Goal: Check status: Check status

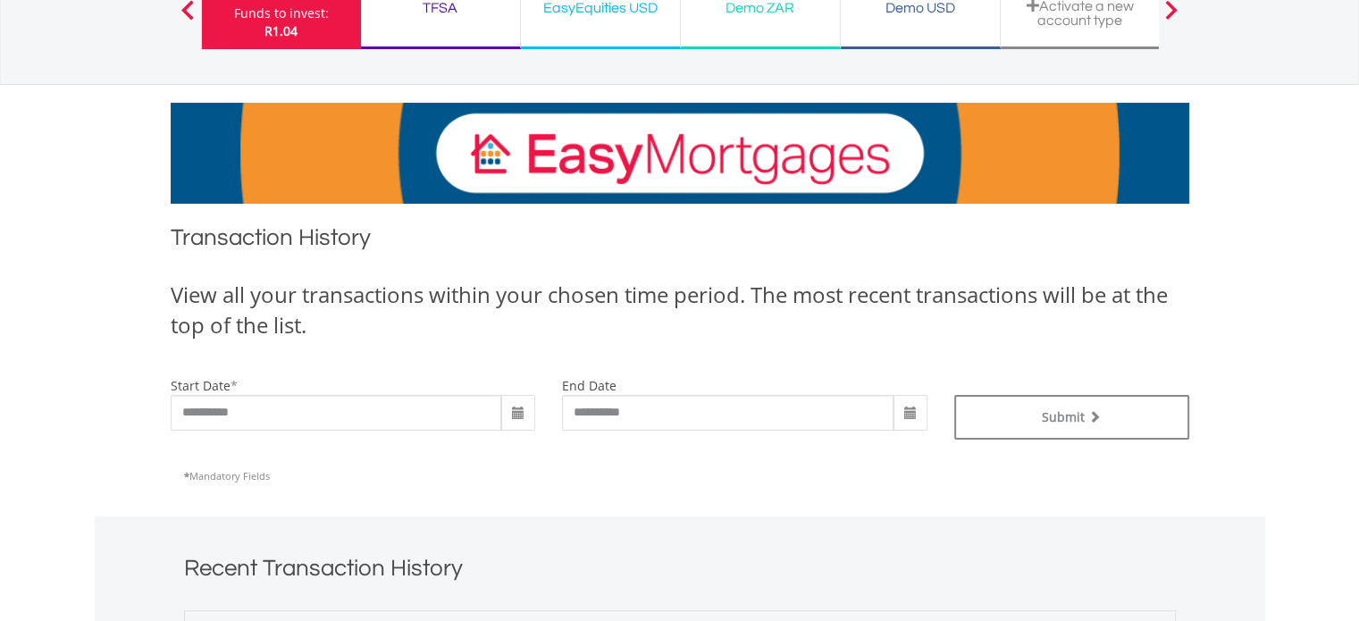
scroll to position [179, 0]
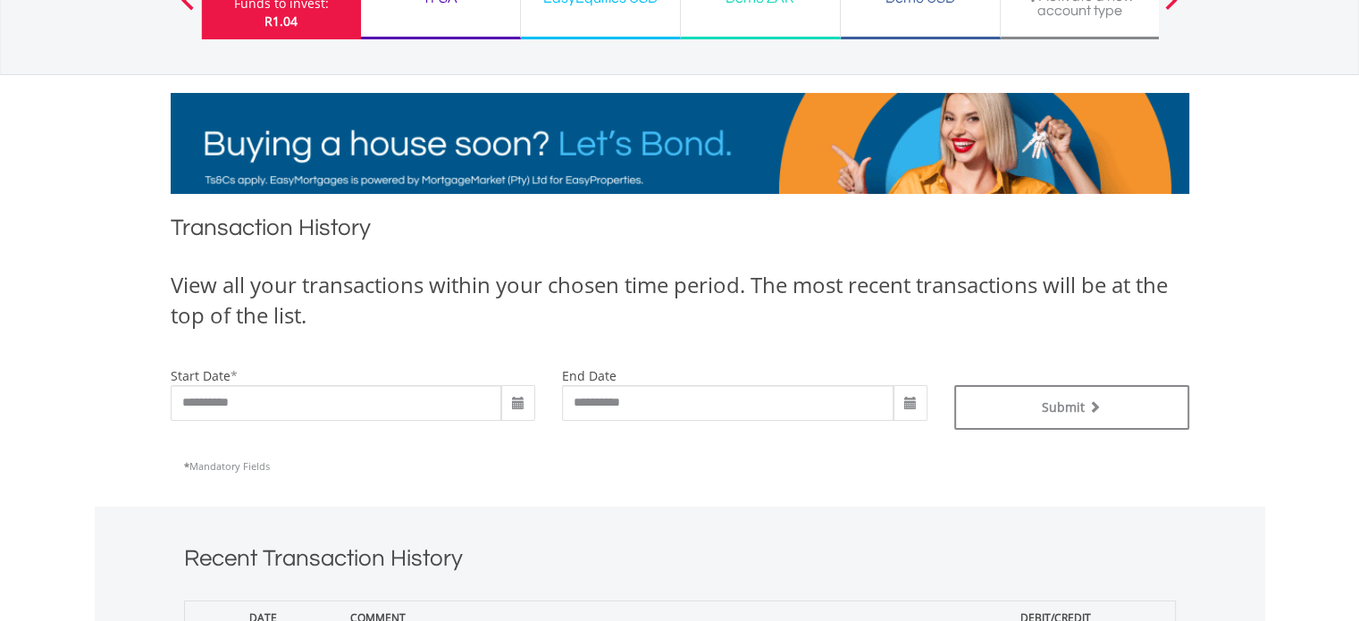
click at [514, 405] on span at bounding box center [518, 404] width 14 height 14
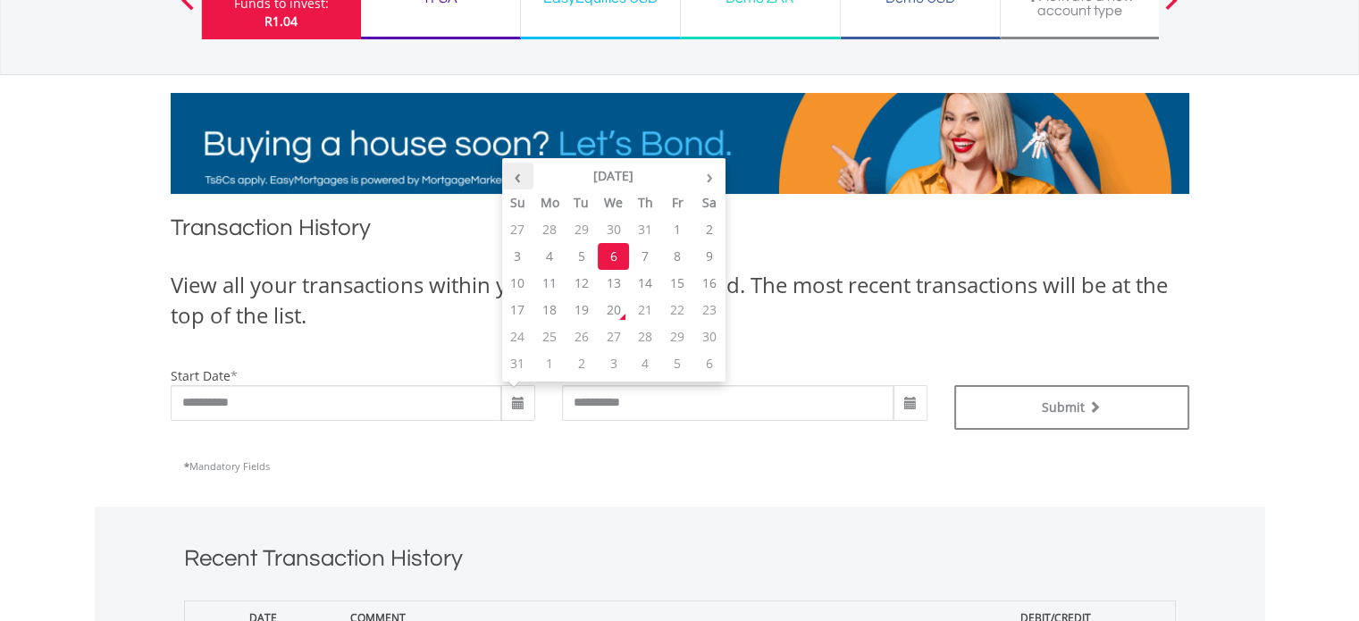
click at [522, 182] on th "‹" at bounding box center [518, 176] width 32 height 27
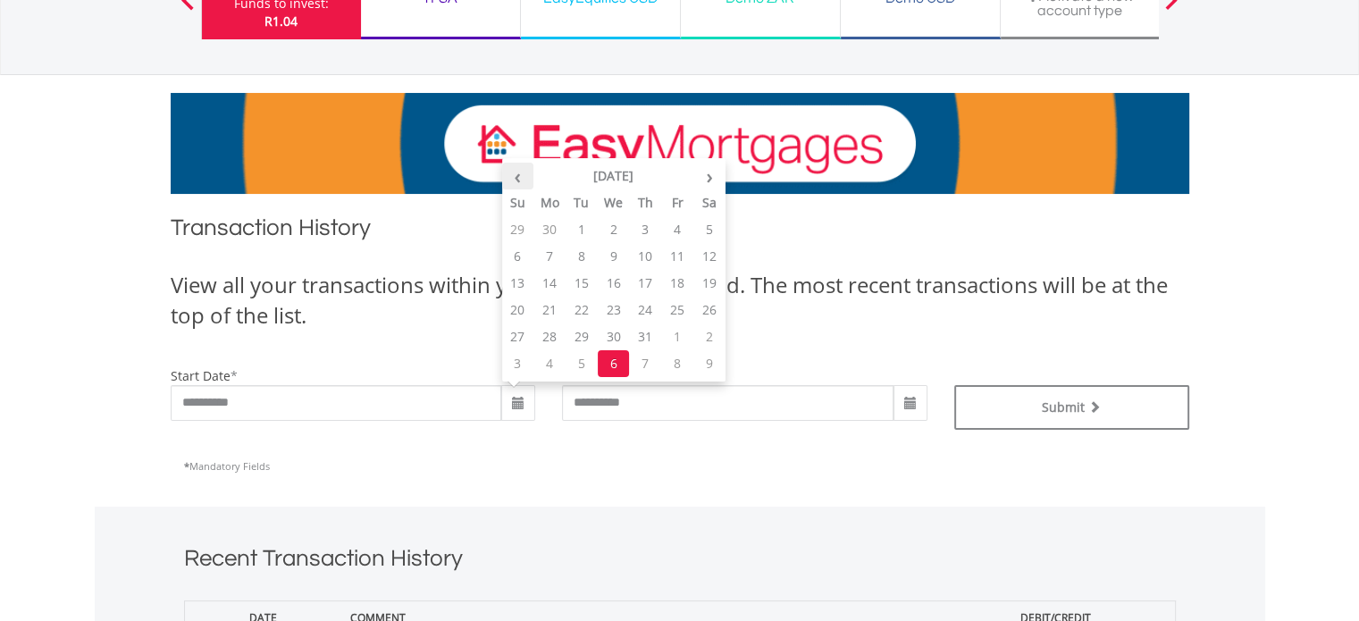
click at [522, 182] on th "‹" at bounding box center [518, 176] width 32 height 27
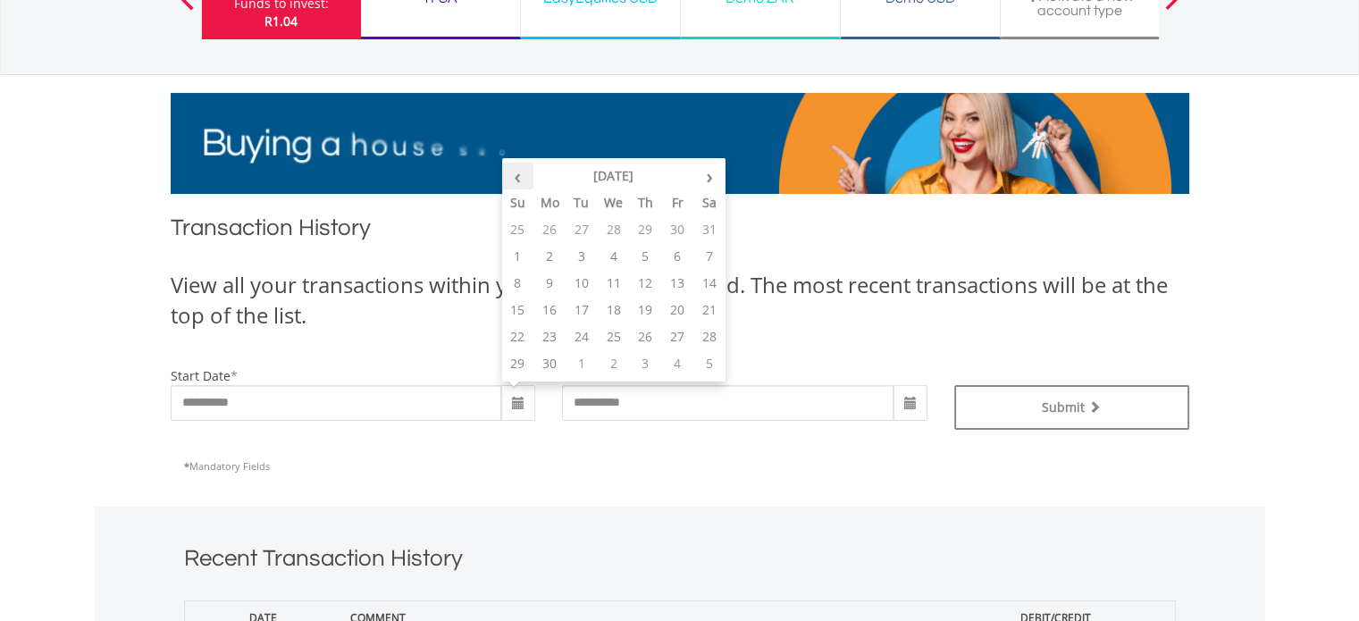
click at [522, 182] on th "‹" at bounding box center [518, 176] width 32 height 27
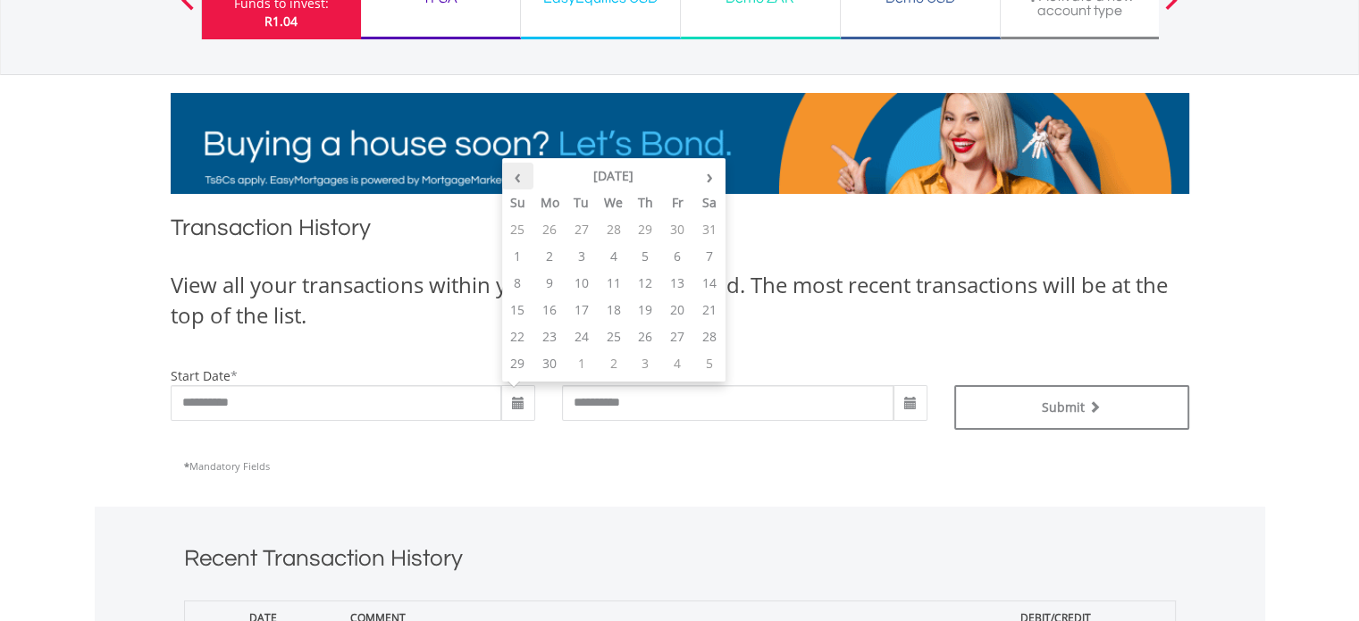
click at [522, 182] on th "‹" at bounding box center [518, 176] width 32 height 27
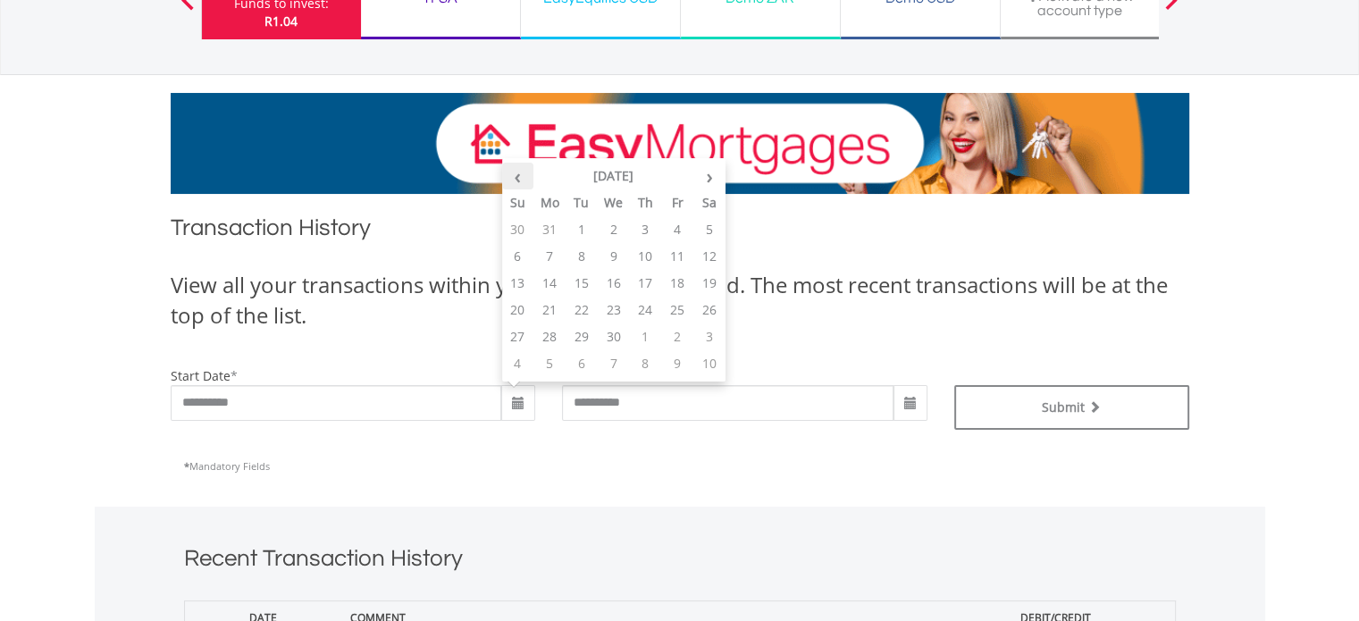
click at [522, 182] on th "‹" at bounding box center [518, 176] width 32 height 27
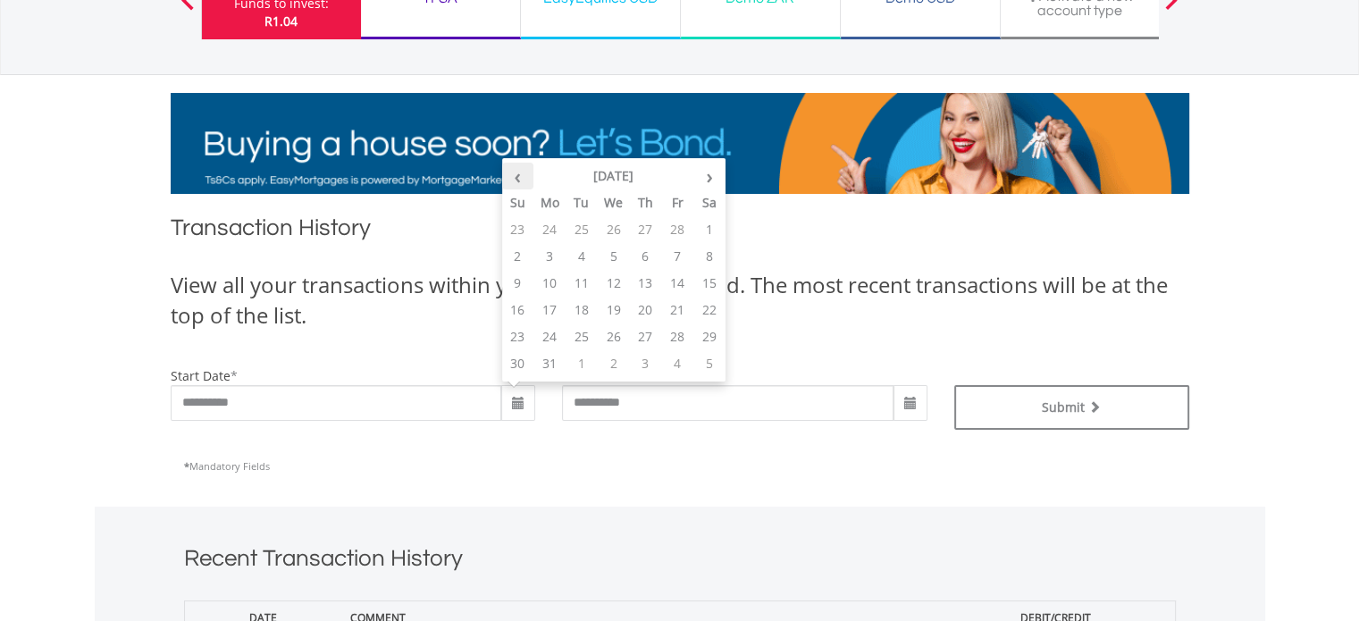
click at [522, 182] on th "‹" at bounding box center [518, 176] width 32 height 27
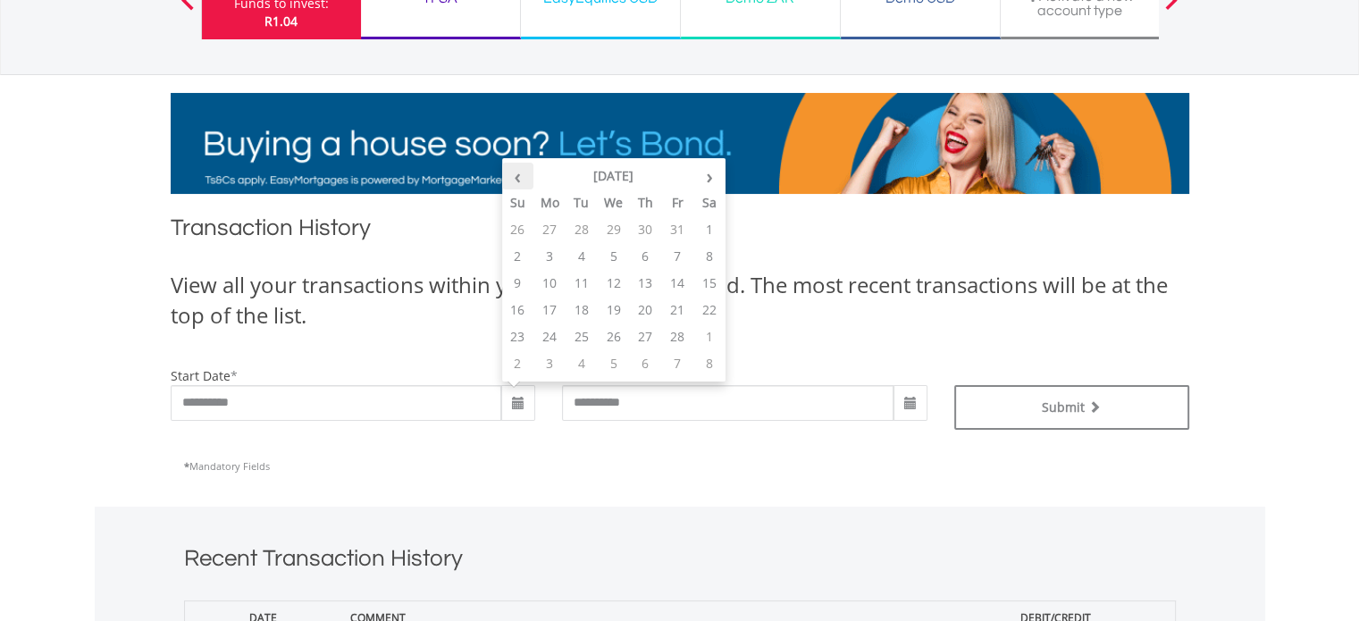
click at [522, 181] on th "‹" at bounding box center [518, 176] width 32 height 27
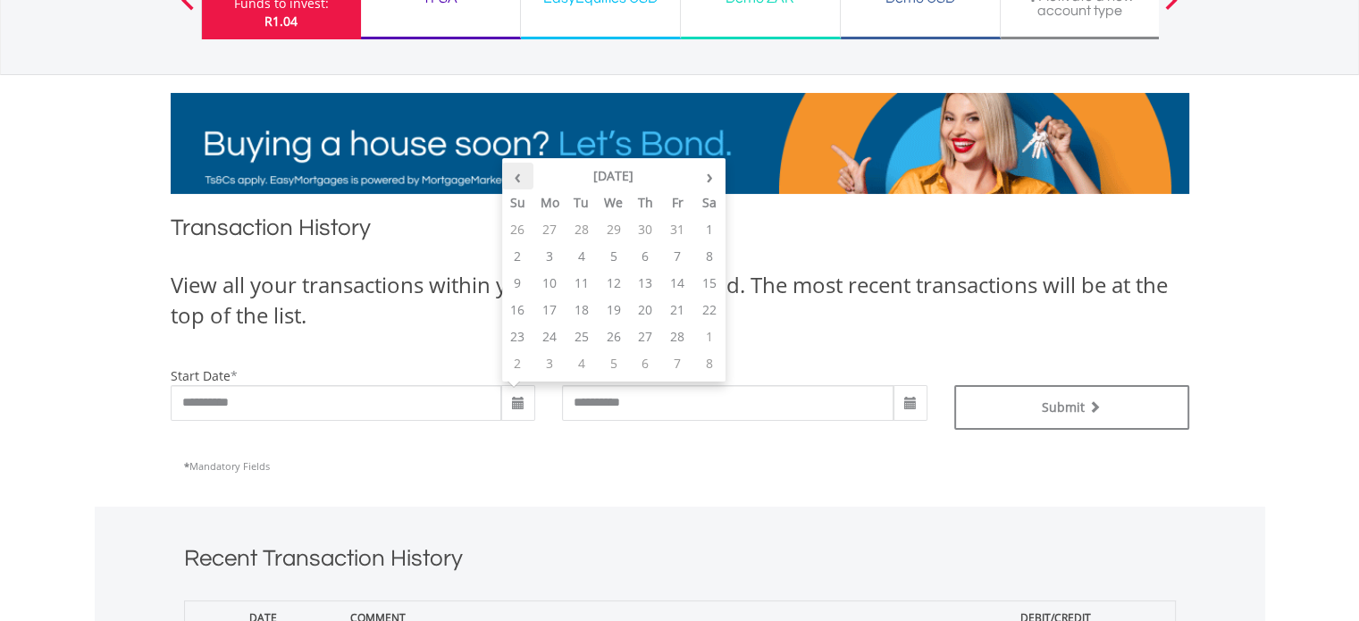
click at [522, 181] on th "‹" at bounding box center [518, 176] width 32 height 27
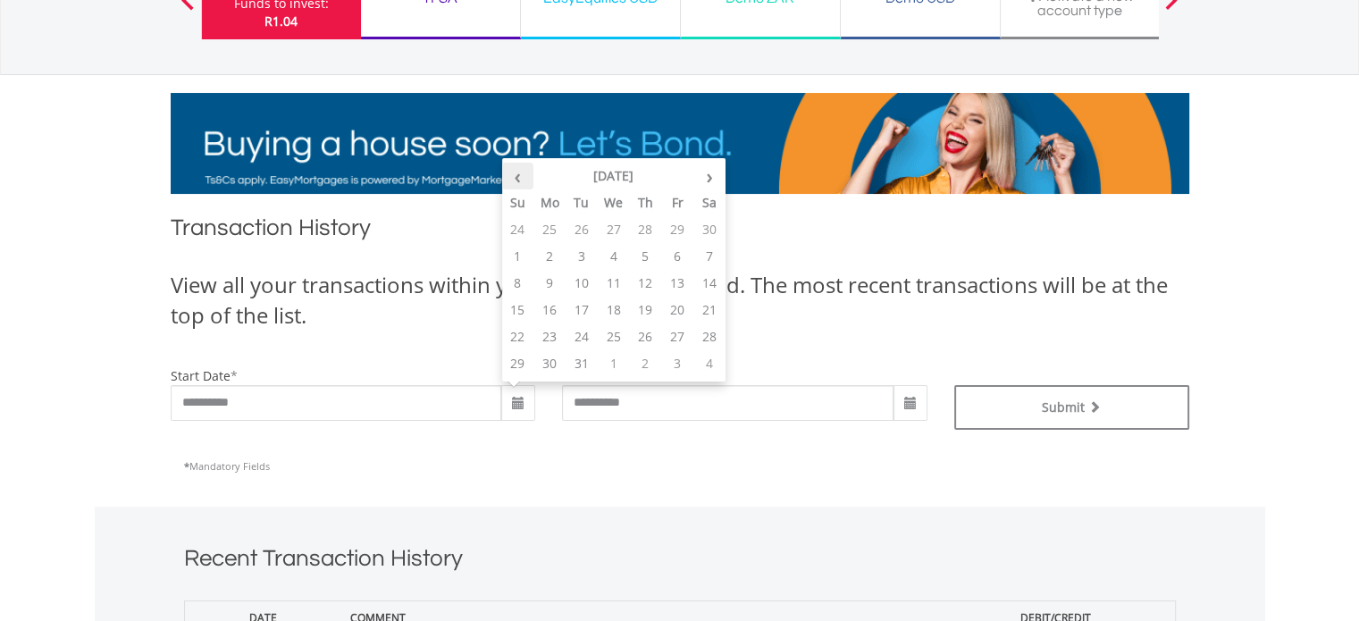
click at [522, 179] on th "‹" at bounding box center [518, 176] width 32 height 27
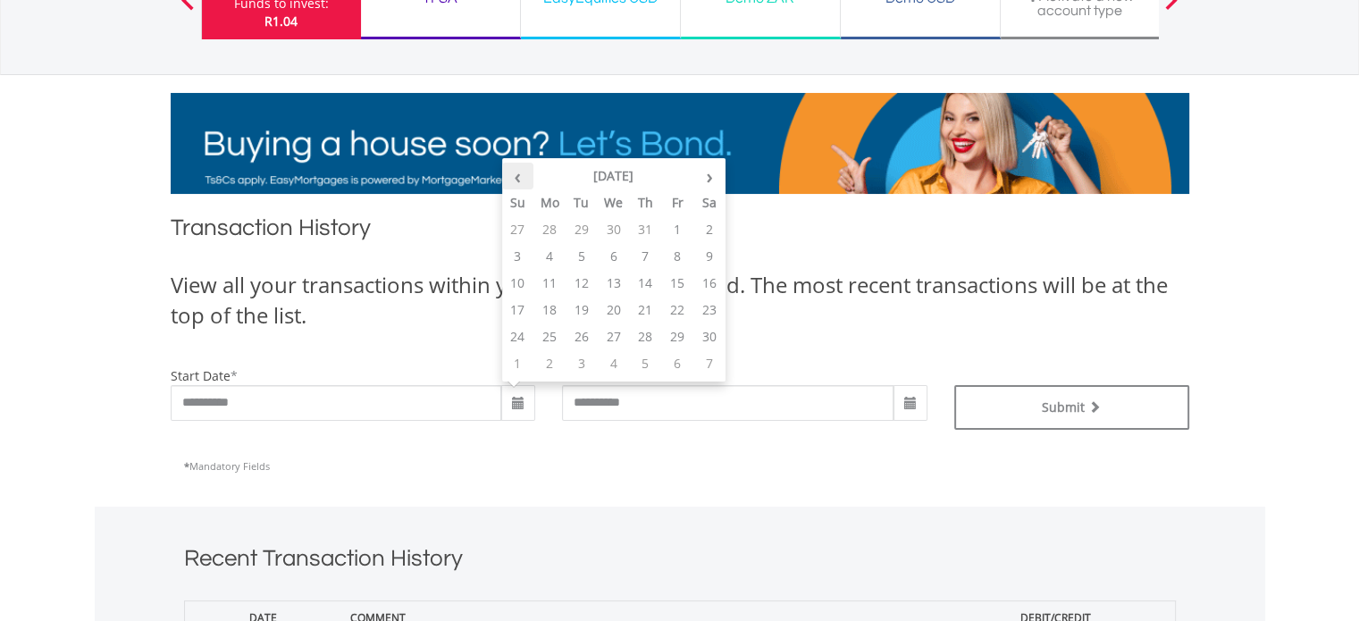
click at [522, 178] on th "‹" at bounding box center [518, 176] width 32 height 27
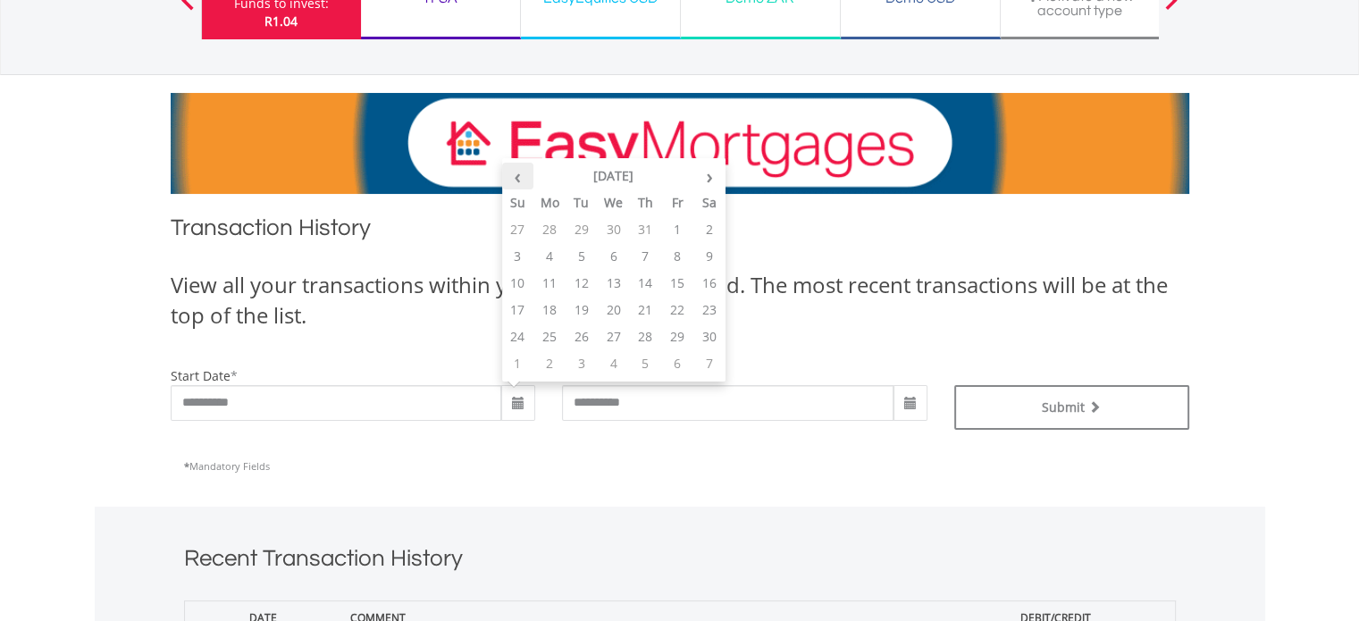
click at [522, 178] on th "‹" at bounding box center [518, 176] width 32 height 27
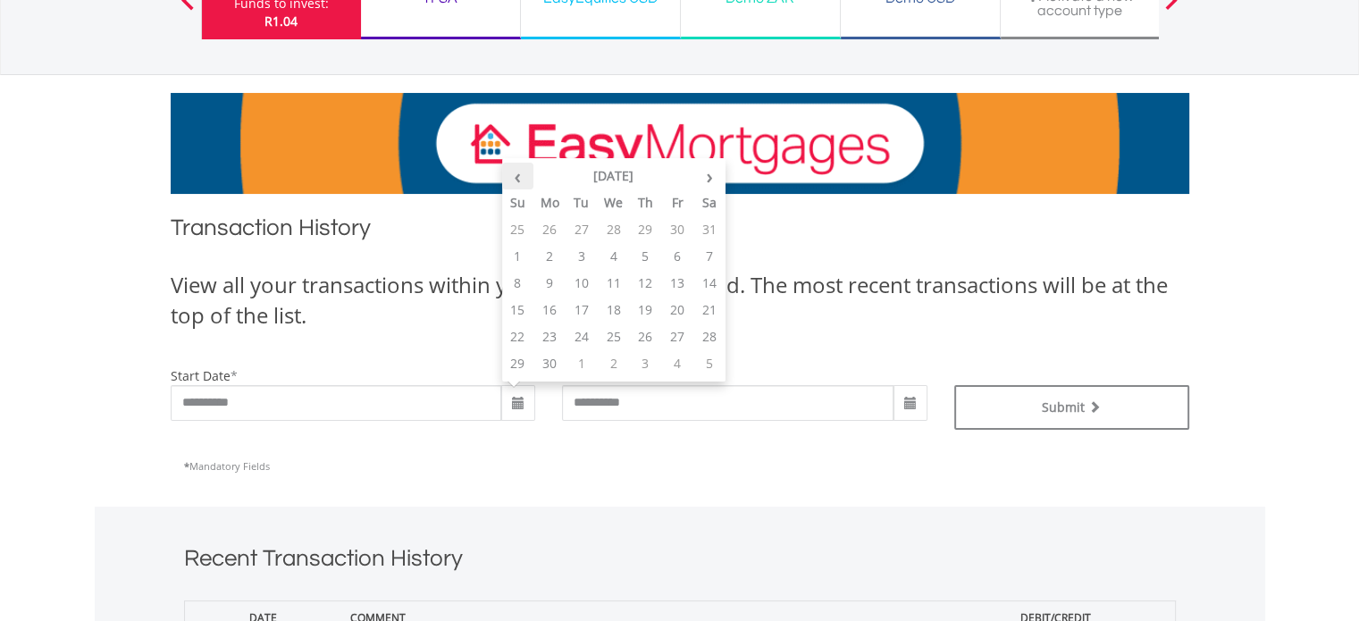
click at [522, 178] on th "‹" at bounding box center [518, 176] width 32 height 27
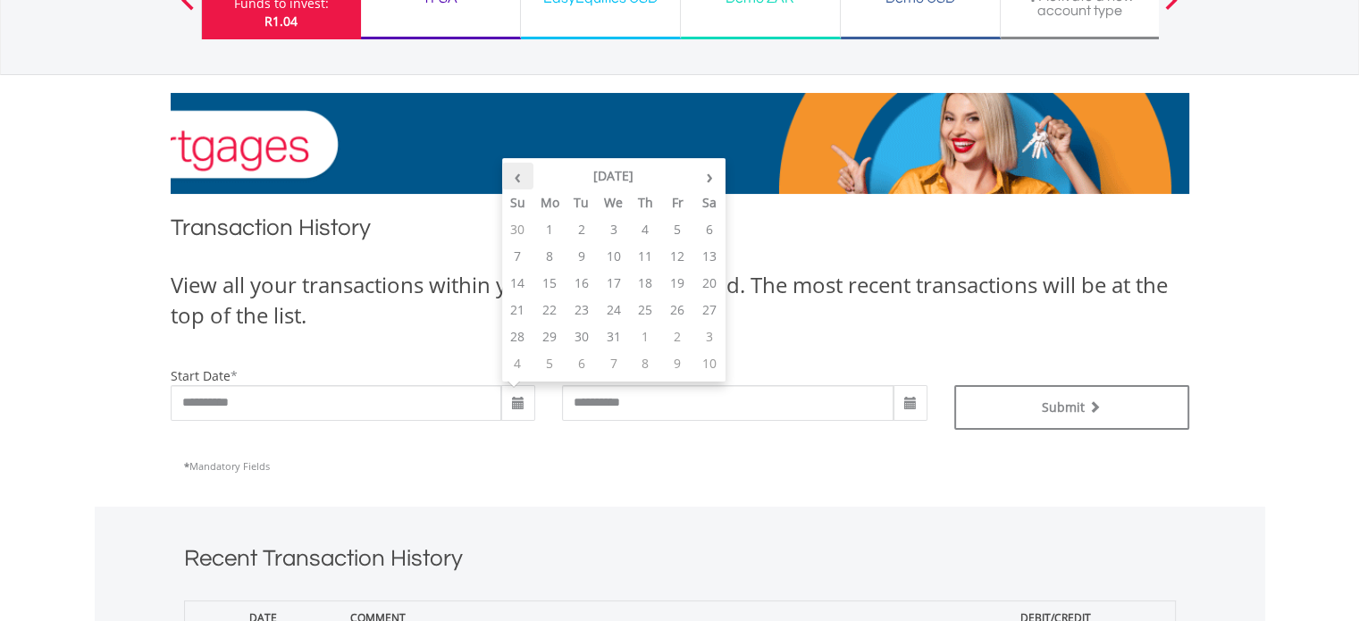
click at [523, 178] on th "‹" at bounding box center [518, 176] width 32 height 27
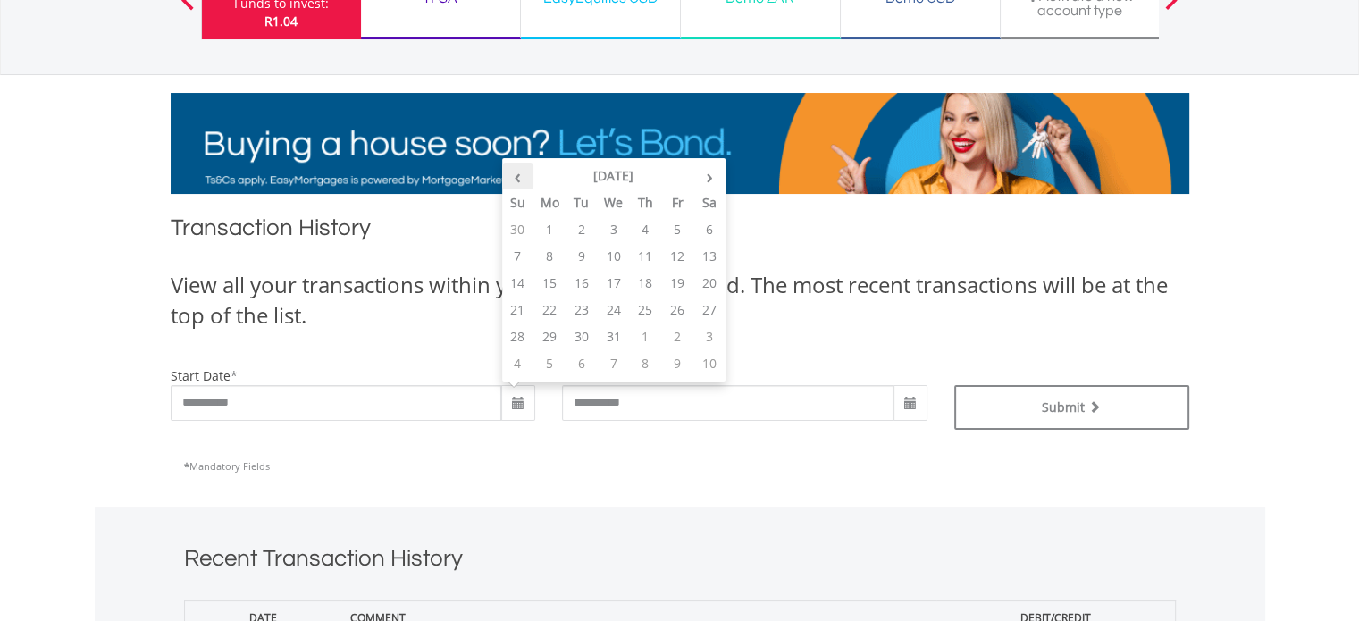
click at [523, 178] on th "‹" at bounding box center [518, 176] width 32 height 27
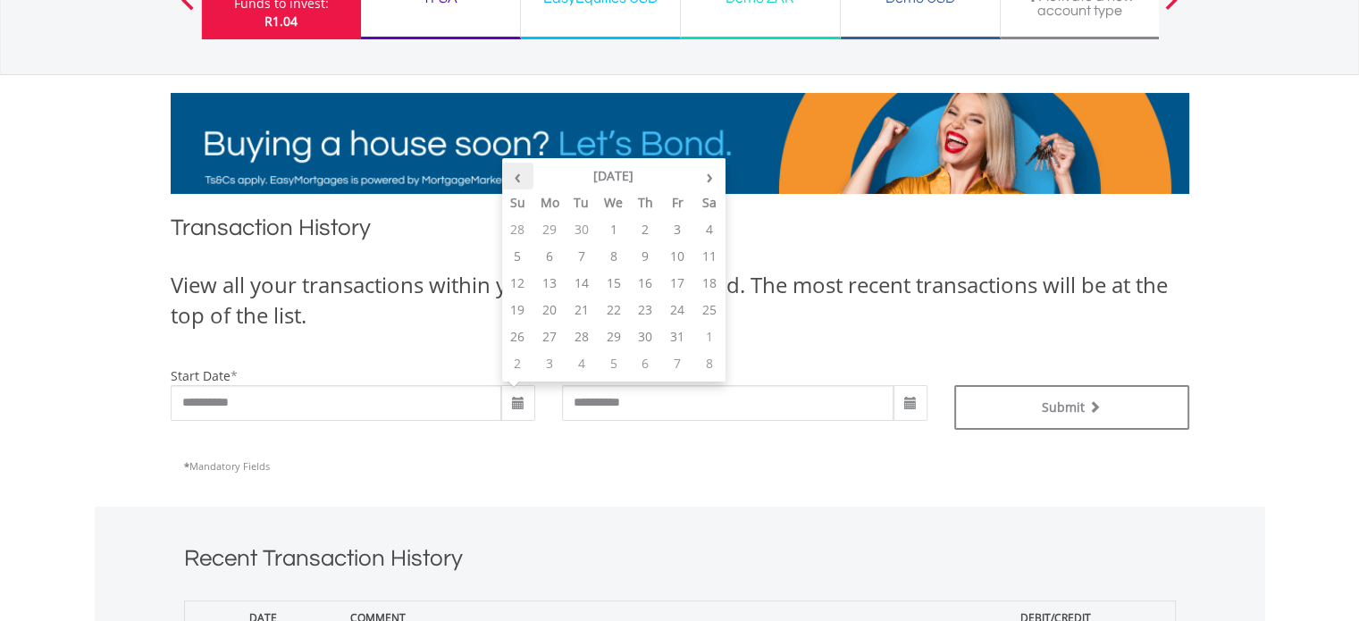
click at [523, 178] on th "‹" at bounding box center [518, 176] width 32 height 27
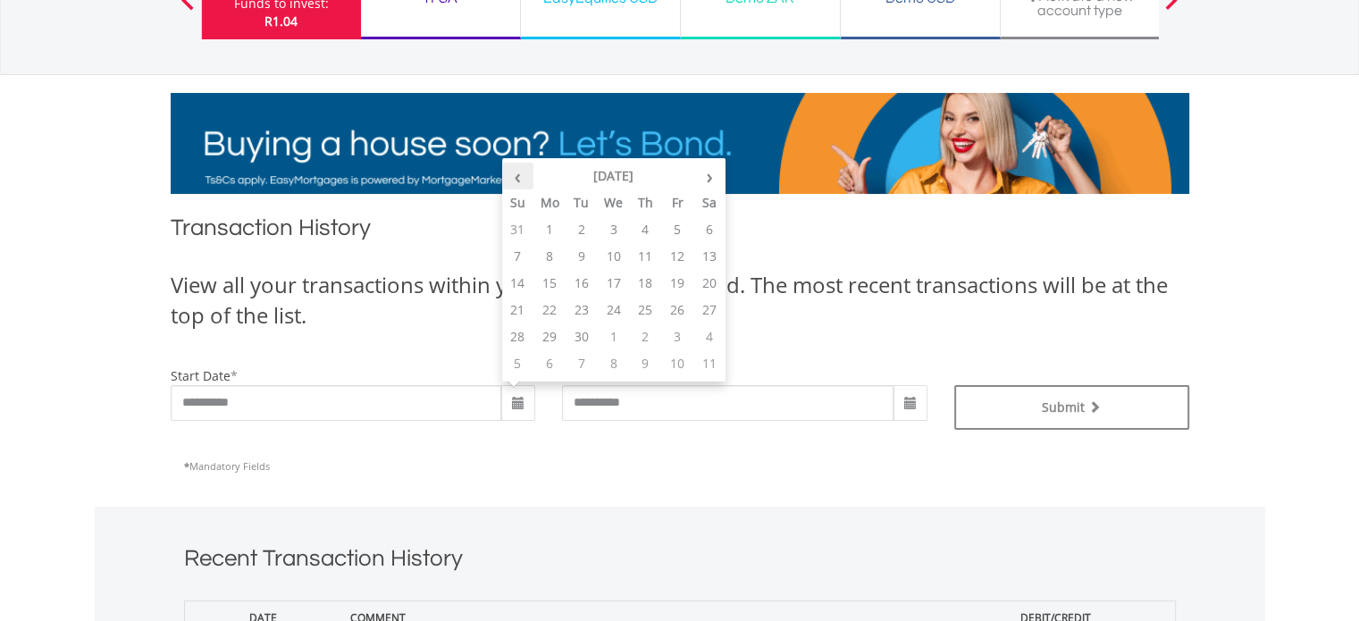
click at [523, 178] on th "‹" at bounding box center [518, 176] width 32 height 27
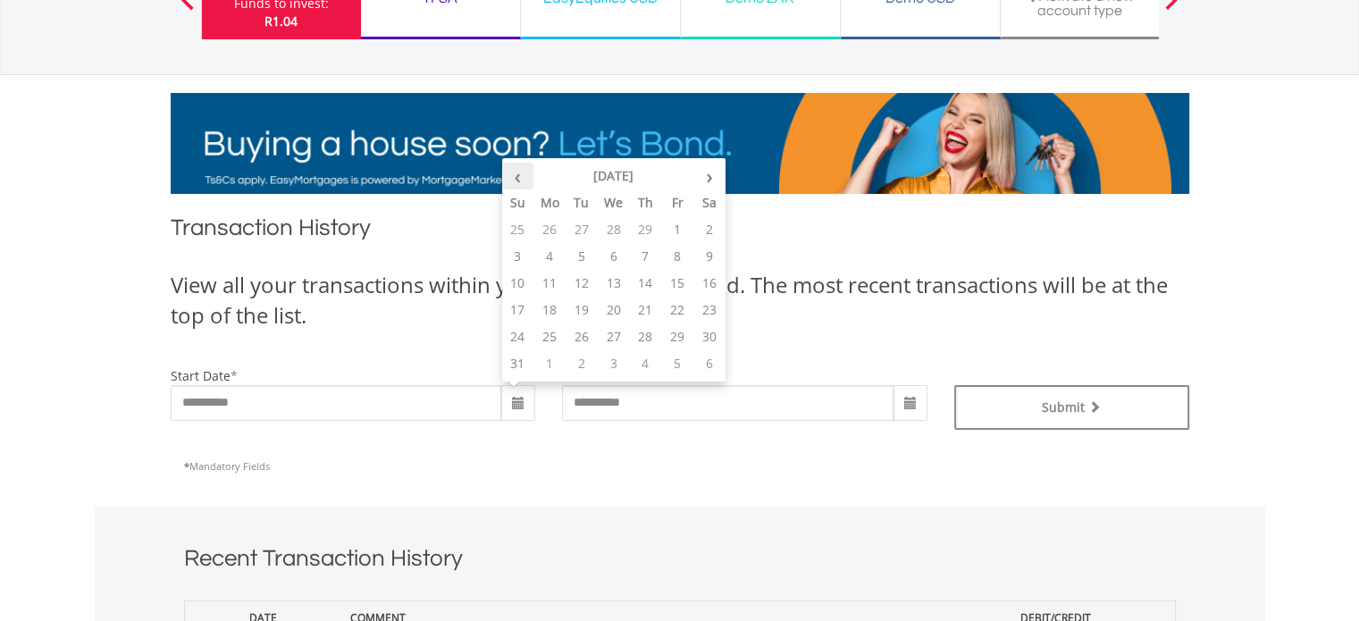
click at [523, 178] on th "‹" at bounding box center [518, 176] width 32 height 27
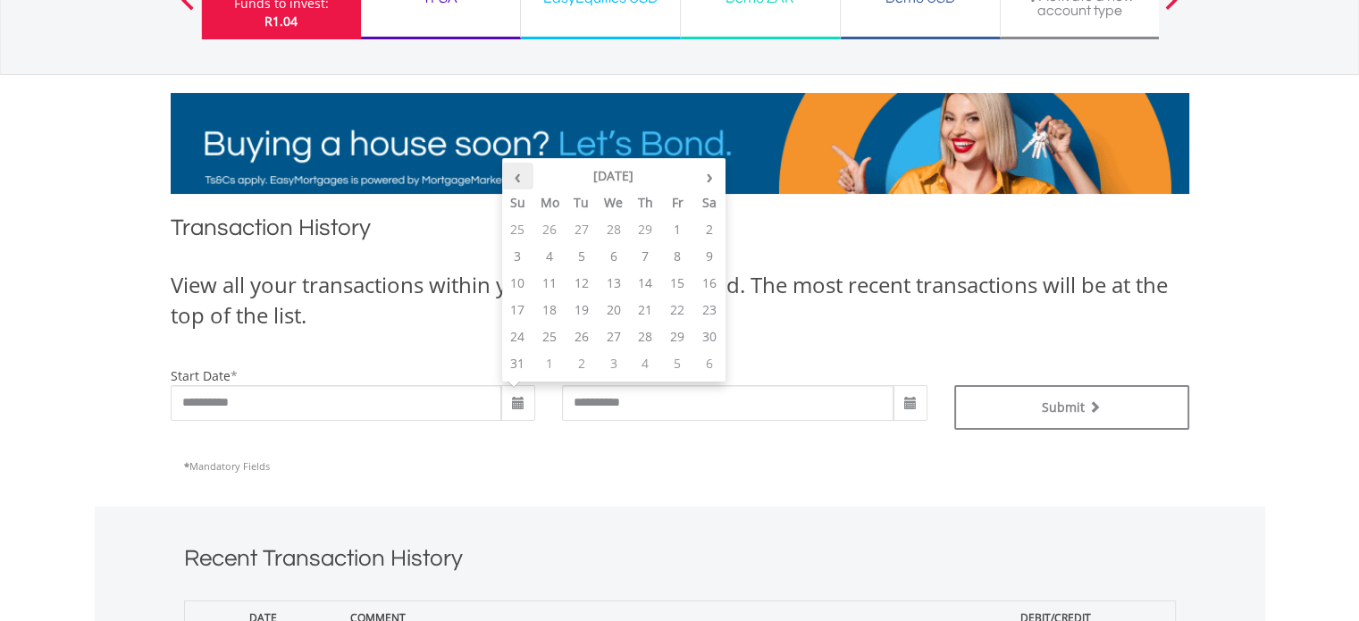
click at [523, 178] on th "‹" at bounding box center [518, 176] width 32 height 27
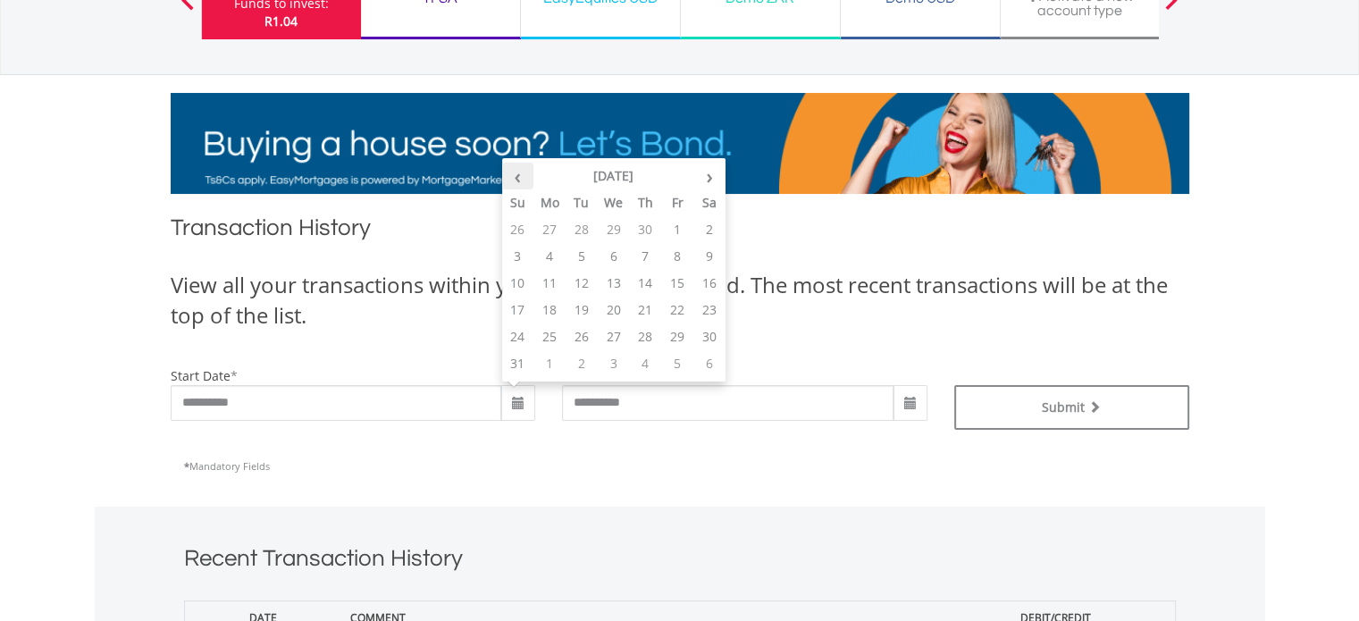
click at [523, 178] on th "‹" at bounding box center [518, 176] width 32 height 27
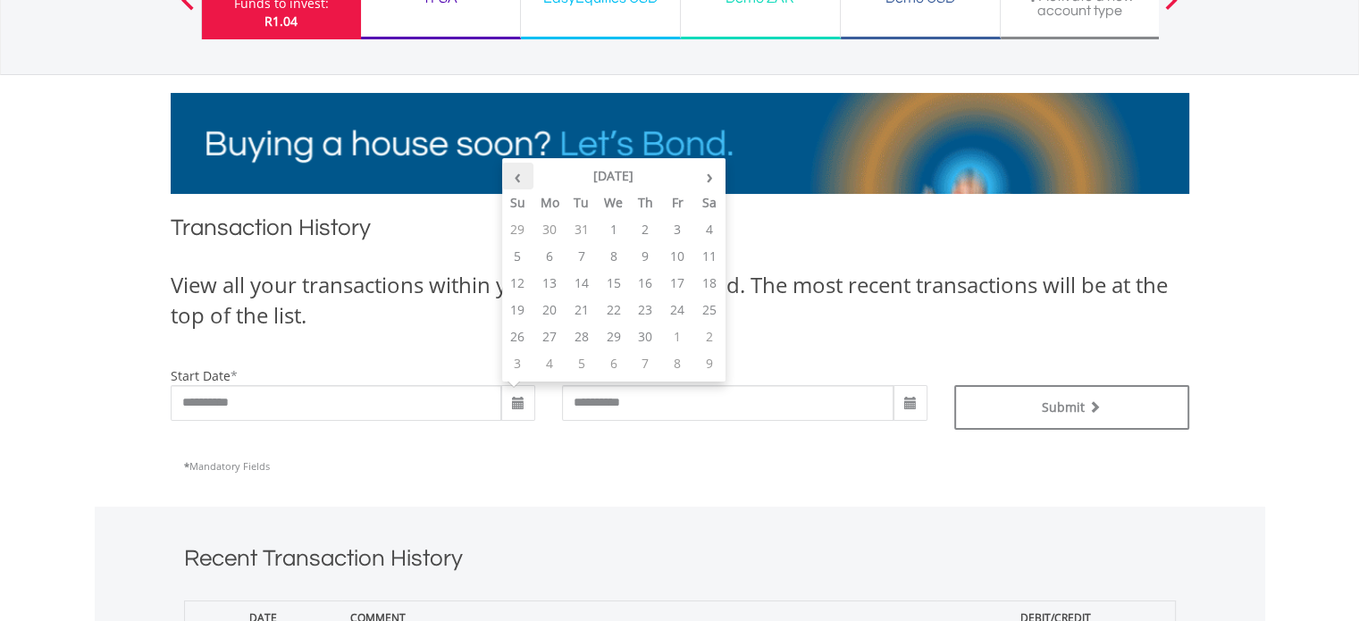
click at [523, 178] on th "‹" at bounding box center [518, 176] width 32 height 27
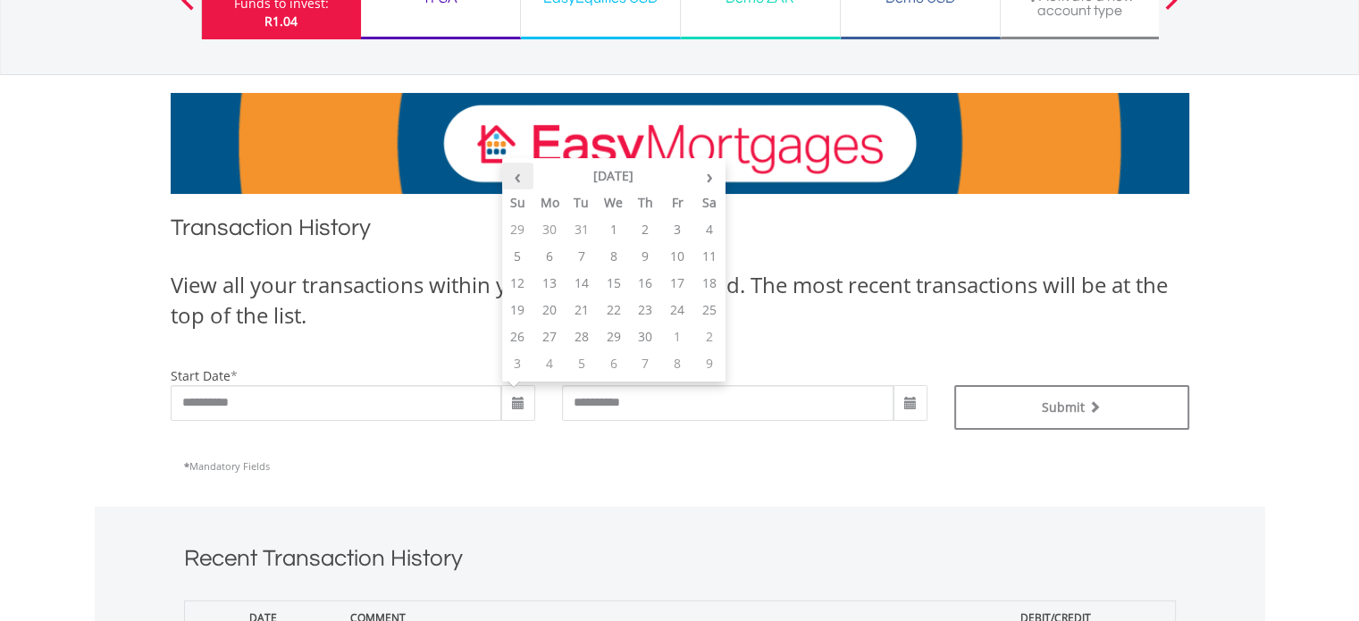
click at [523, 178] on th "‹" at bounding box center [518, 176] width 32 height 27
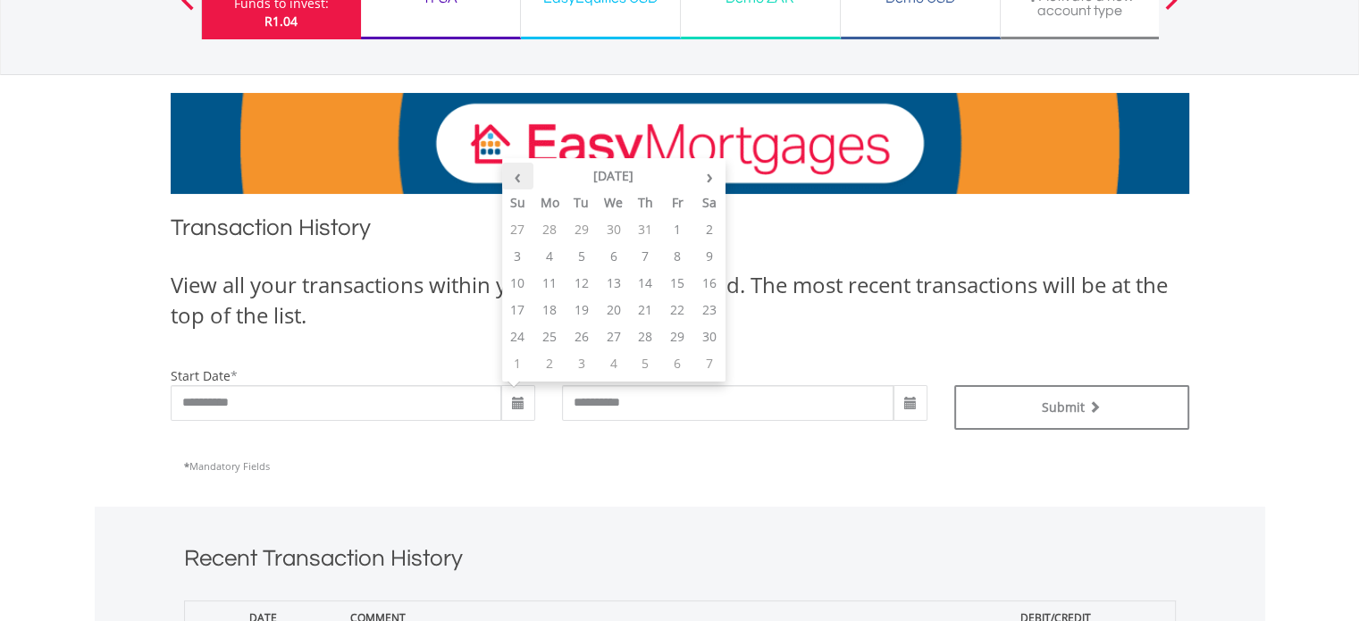
click at [523, 178] on th "‹" at bounding box center [518, 176] width 32 height 27
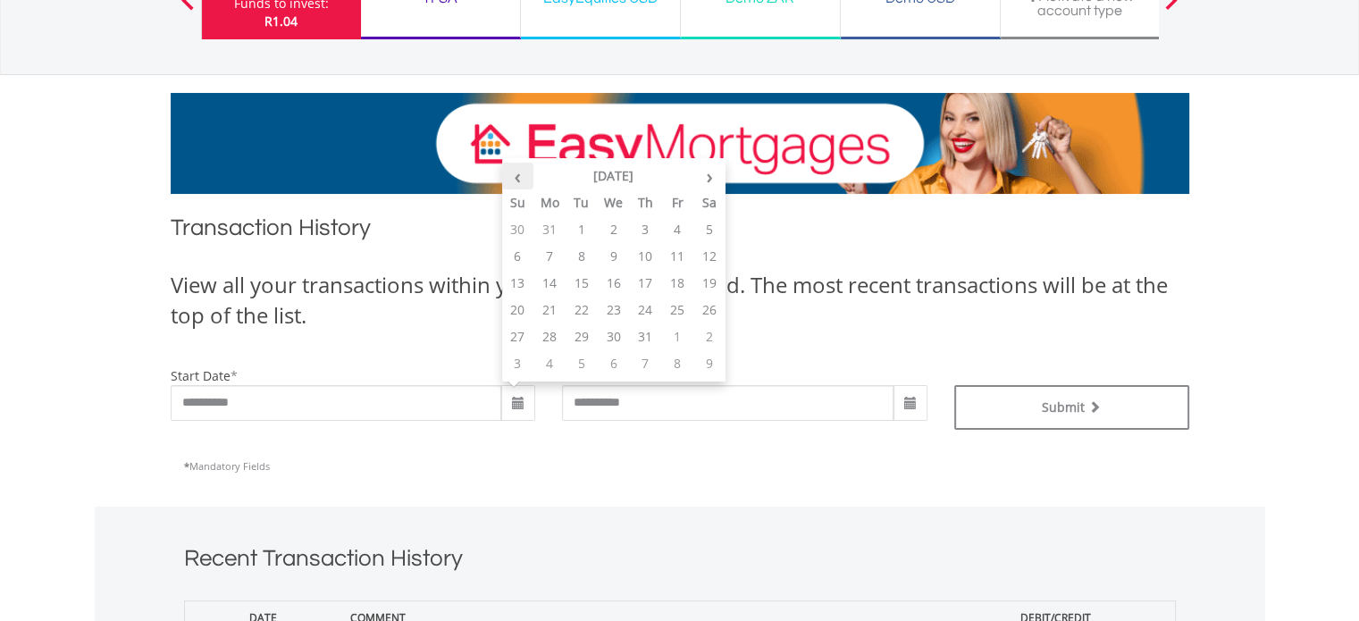
click at [523, 178] on th "‹" at bounding box center [518, 176] width 32 height 27
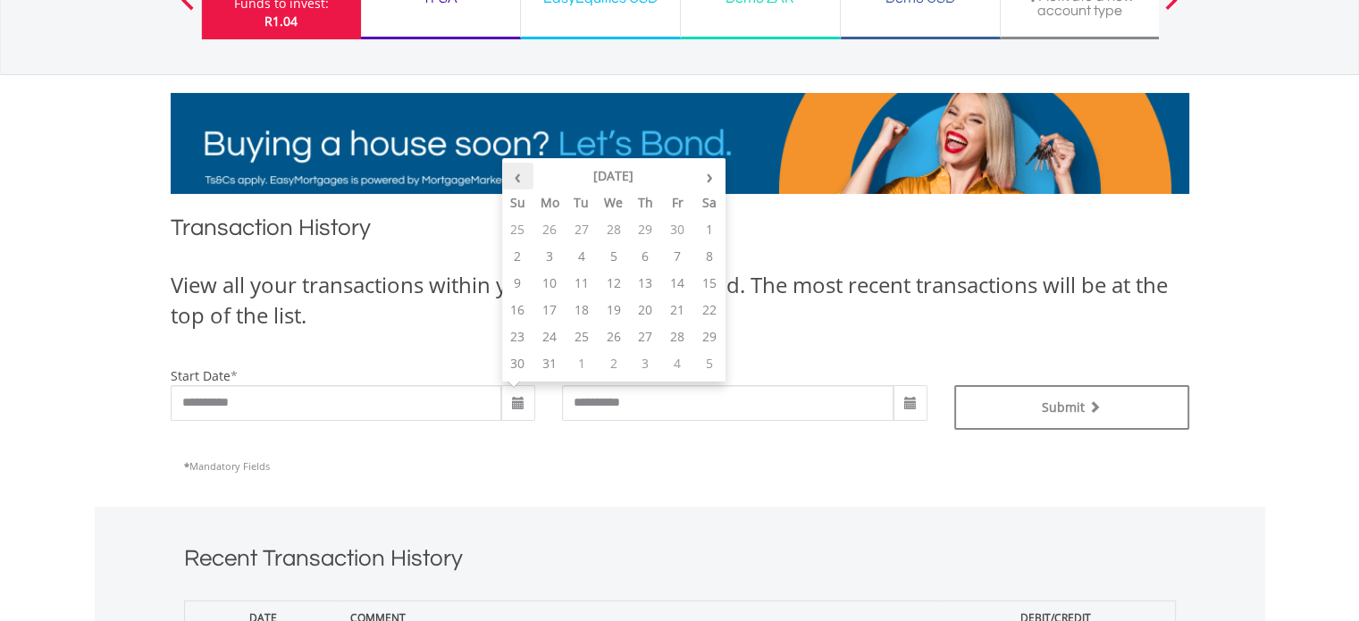
click at [523, 178] on th "‹" at bounding box center [518, 176] width 32 height 27
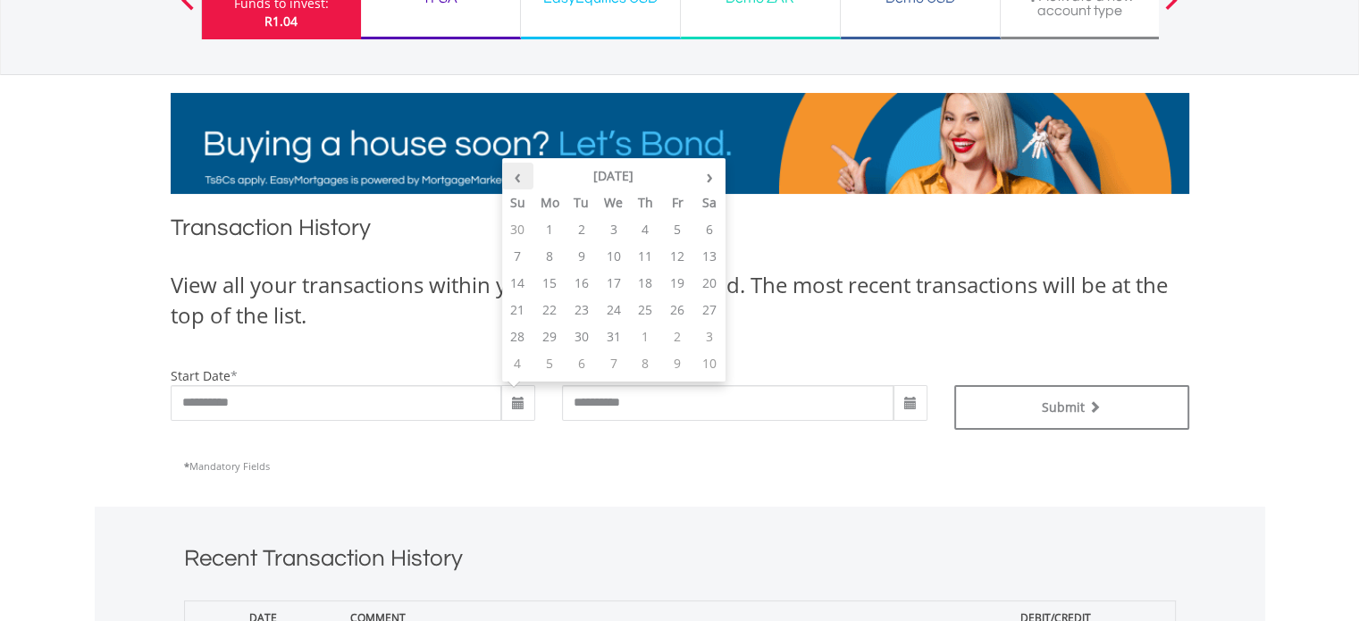
click at [524, 177] on th "‹" at bounding box center [518, 176] width 32 height 27
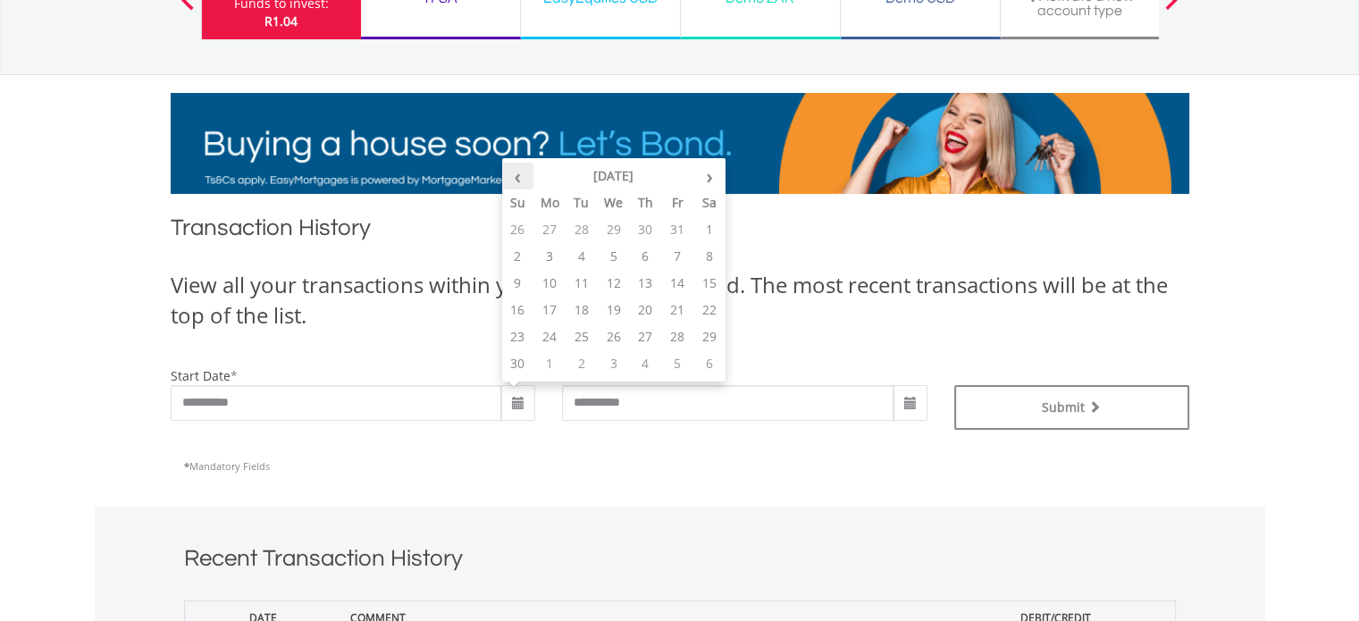
click at [524, 177] on th "‹" at bounding box center [518, 176] width 32 height 27
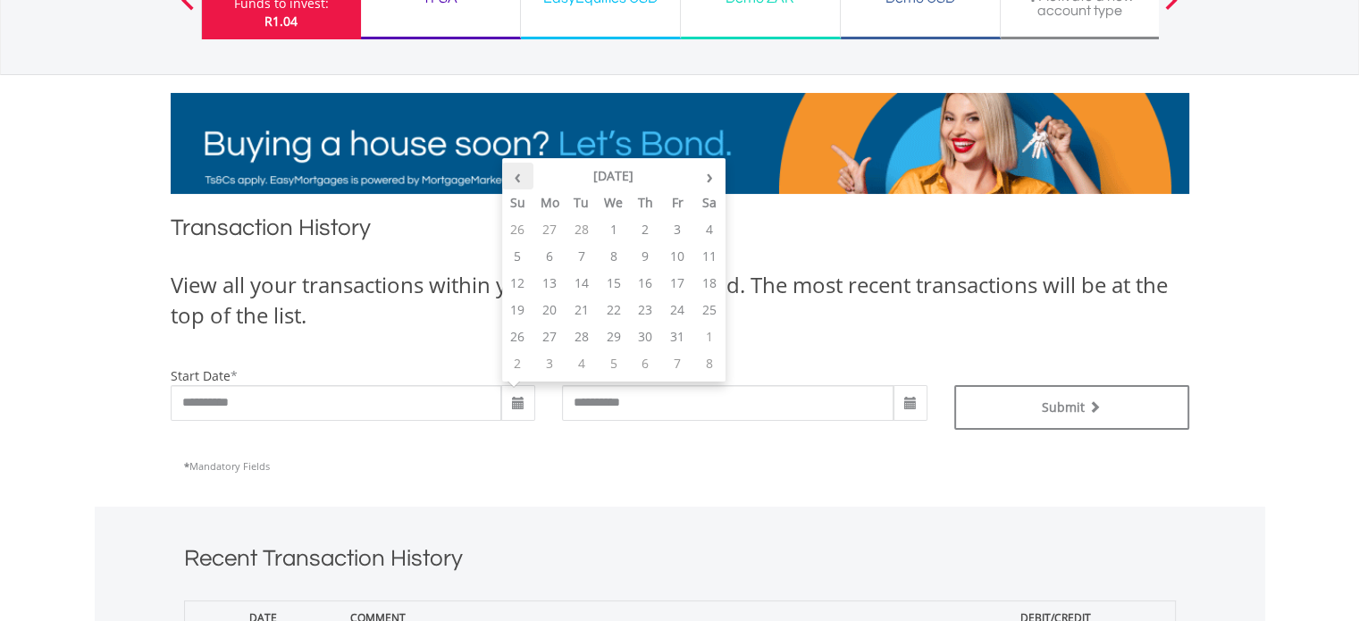
click at [524, 177] on th "‹" at bounding box center [518, 176] width 32 height 27
click at [525, 177] on th "‹" at bounding box center [518, 176] width 32 height 27
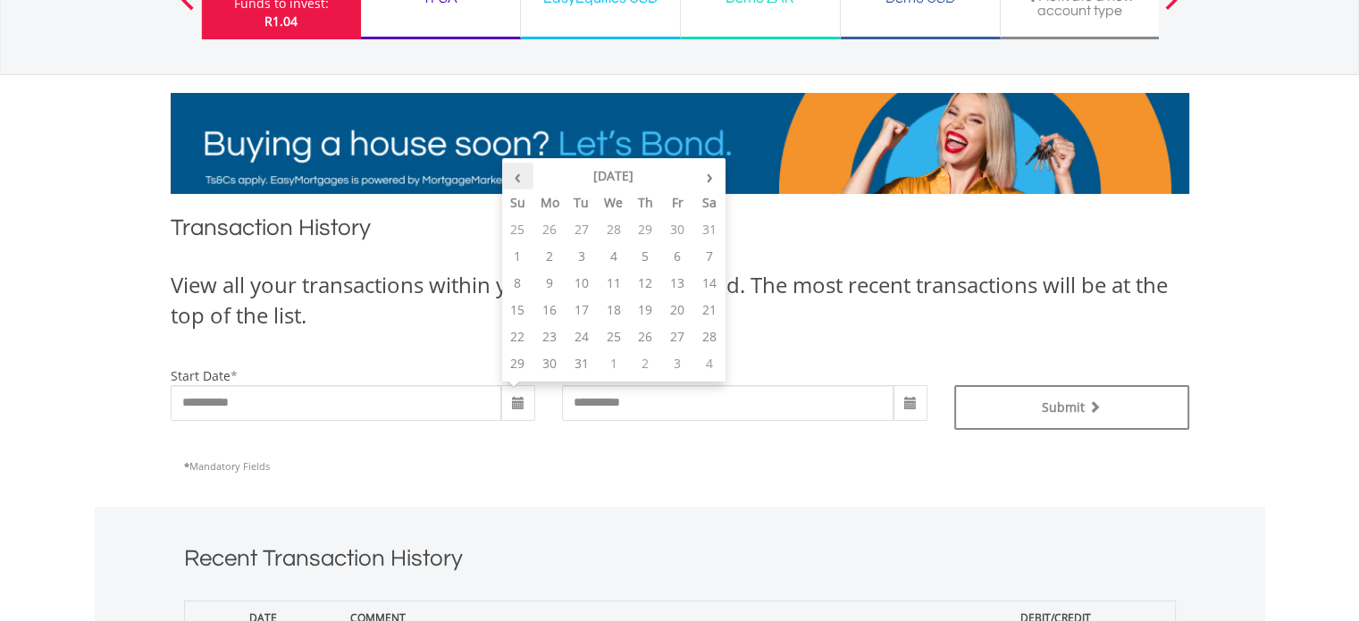
click at [525, 176] on th "‹" at bounding box center [518, 176] width 32 height 27
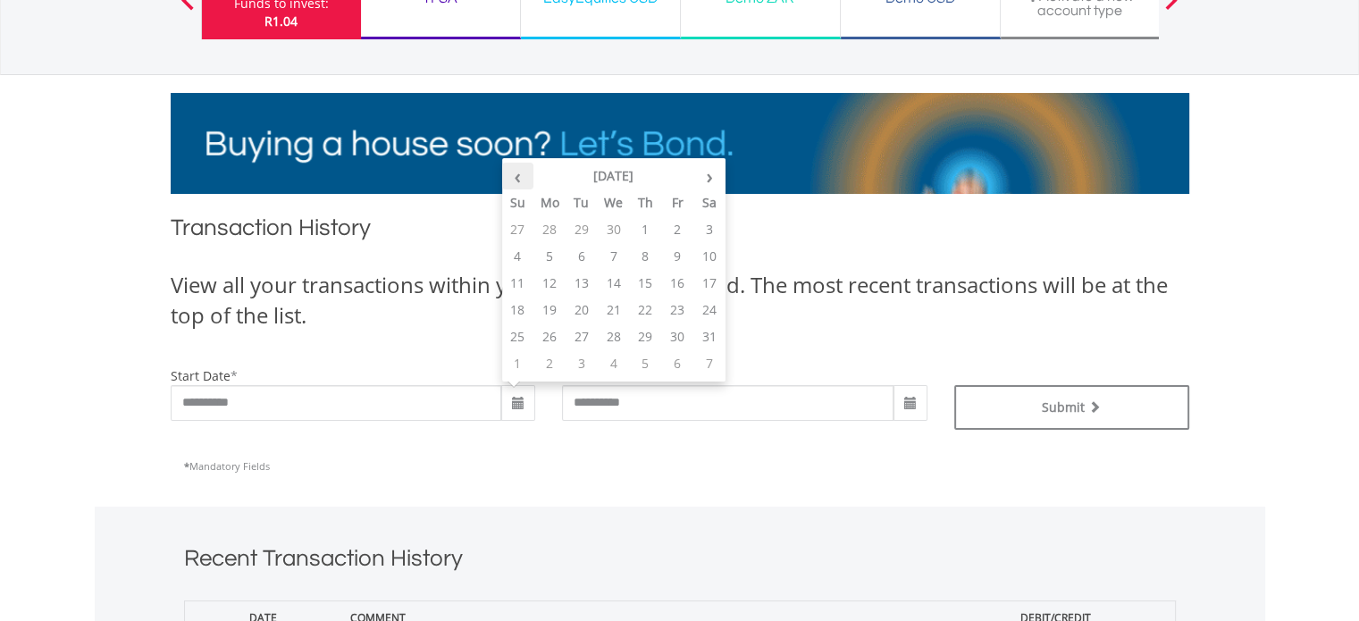
click at [525, 176] on th "‹" at bounding box center [518, 176] width 32 height 27
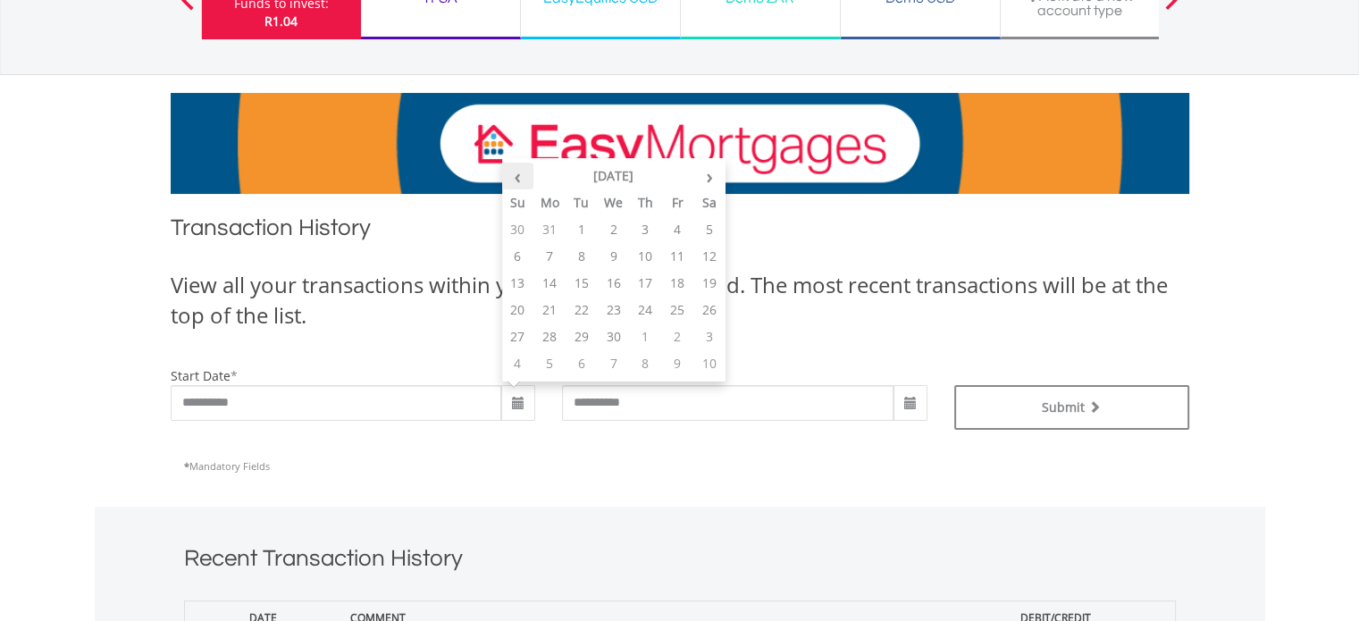
click at [525, 176] on th "‹" at bounding box center [518, 176] width 32 height 27
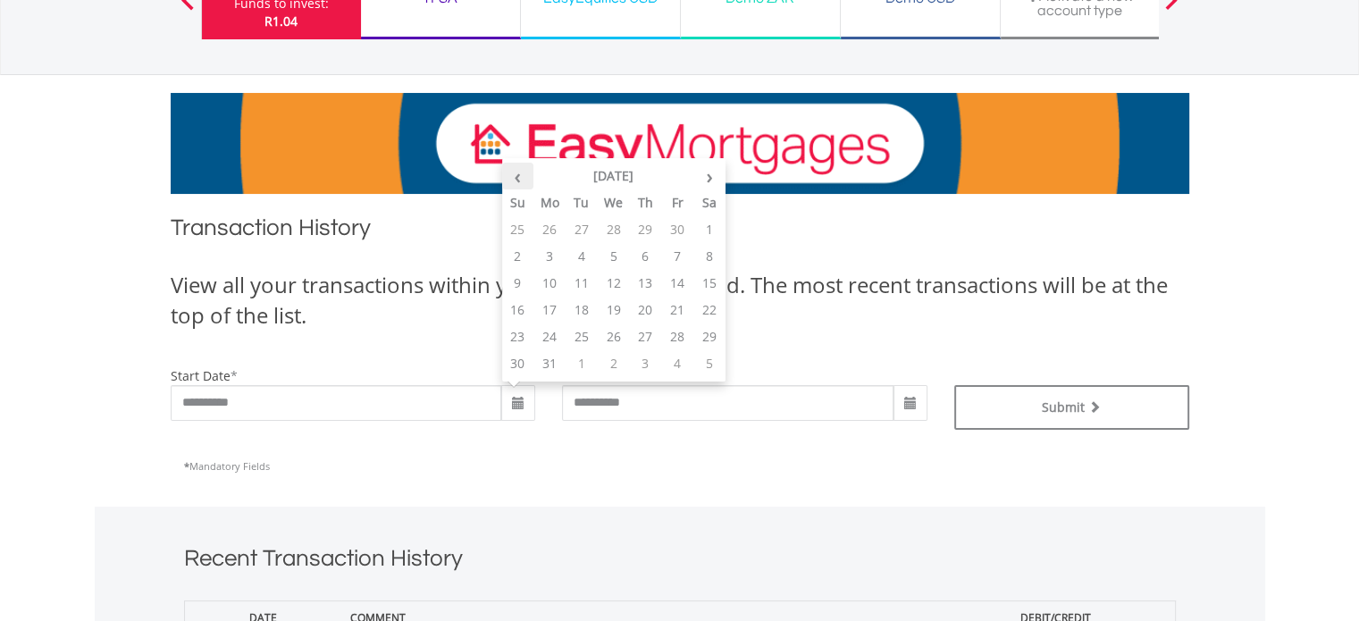
click at [526, 176] on th "‹" at bounding box center [518, 176] width 32 height 27
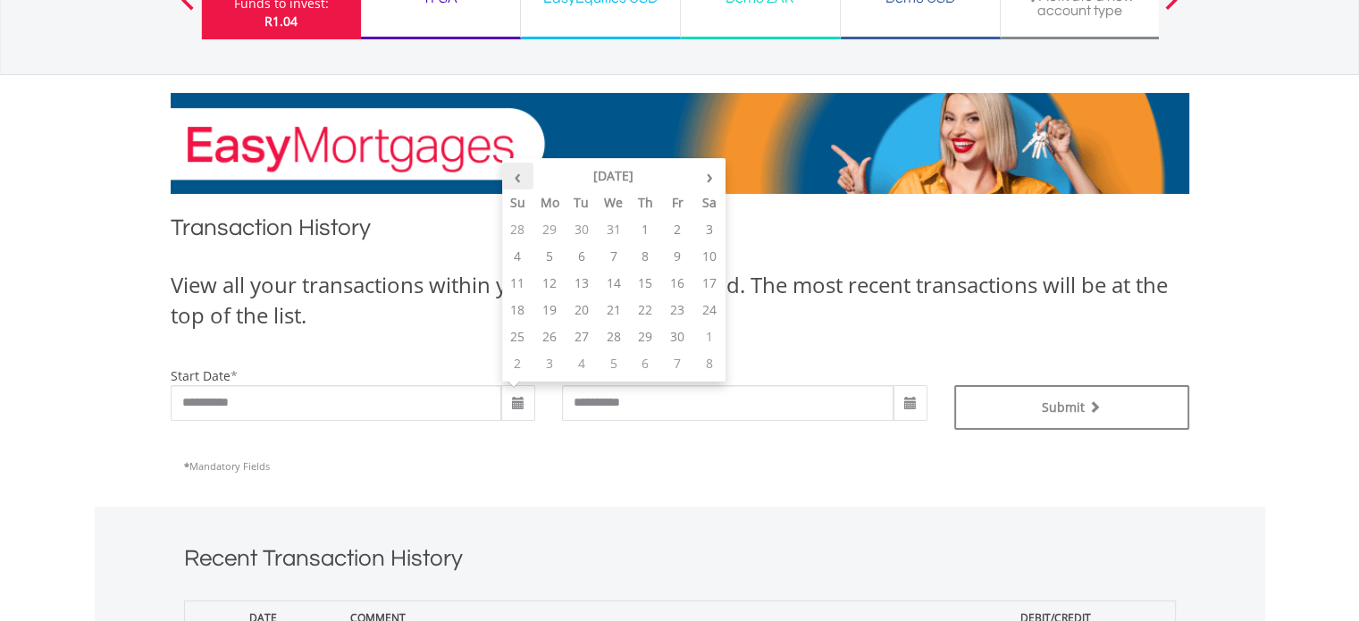
click at [527, 175] on th "‹" at bounding box center [518, 176] width 32 height 27
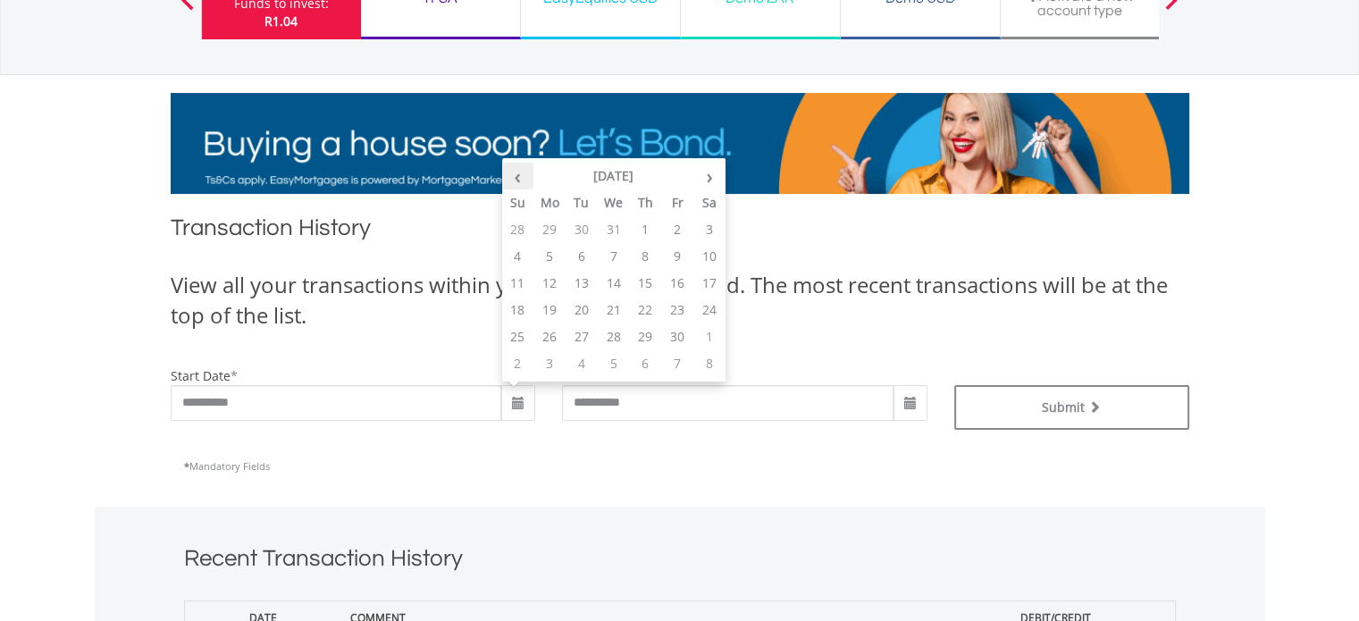
click at [527, 175] on th "‹" at bounding box center [518, 176] width 32 height 27
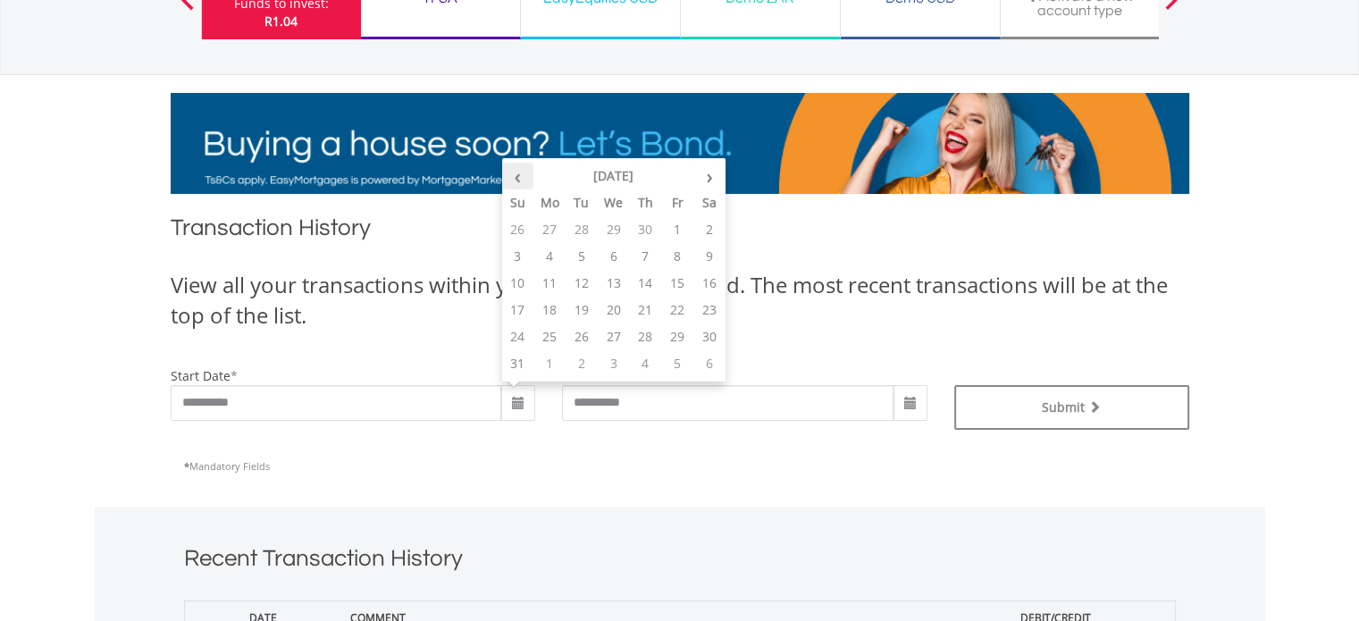
click at [527, 175] on th "‹" at bounding box center [518, 176] width 32 height 27
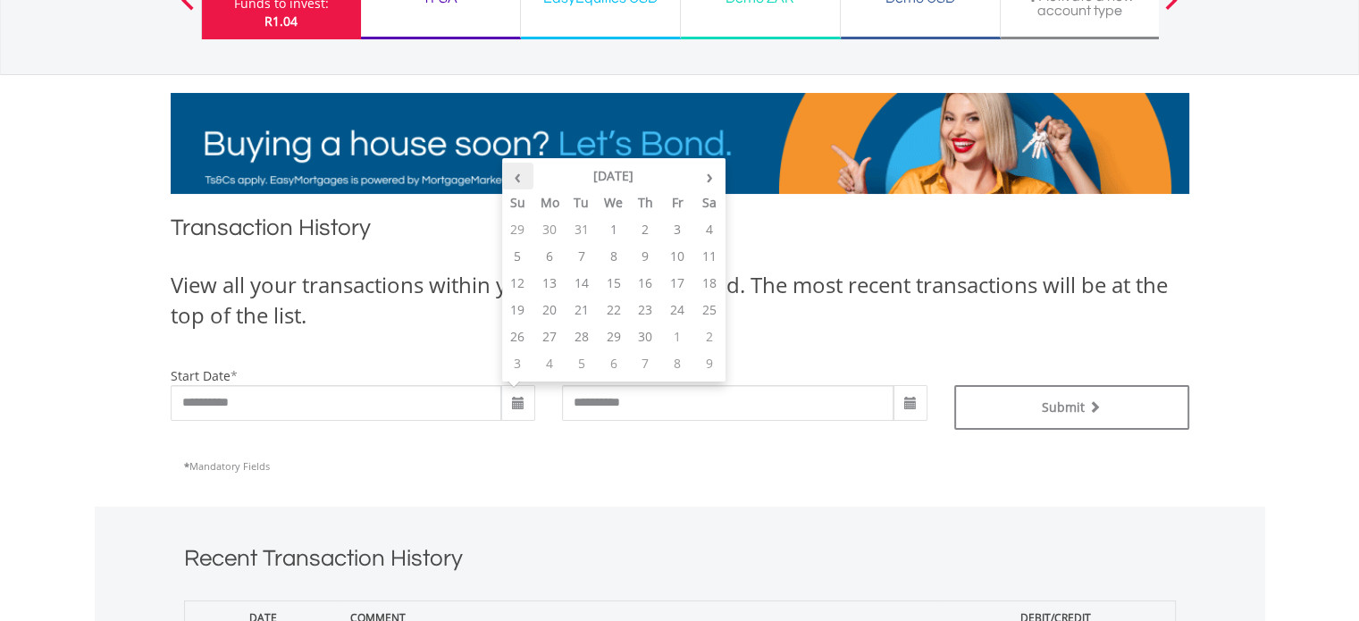
click at [528, 175] on th "‹" at bounding box center [518, 176] width 32 height 27
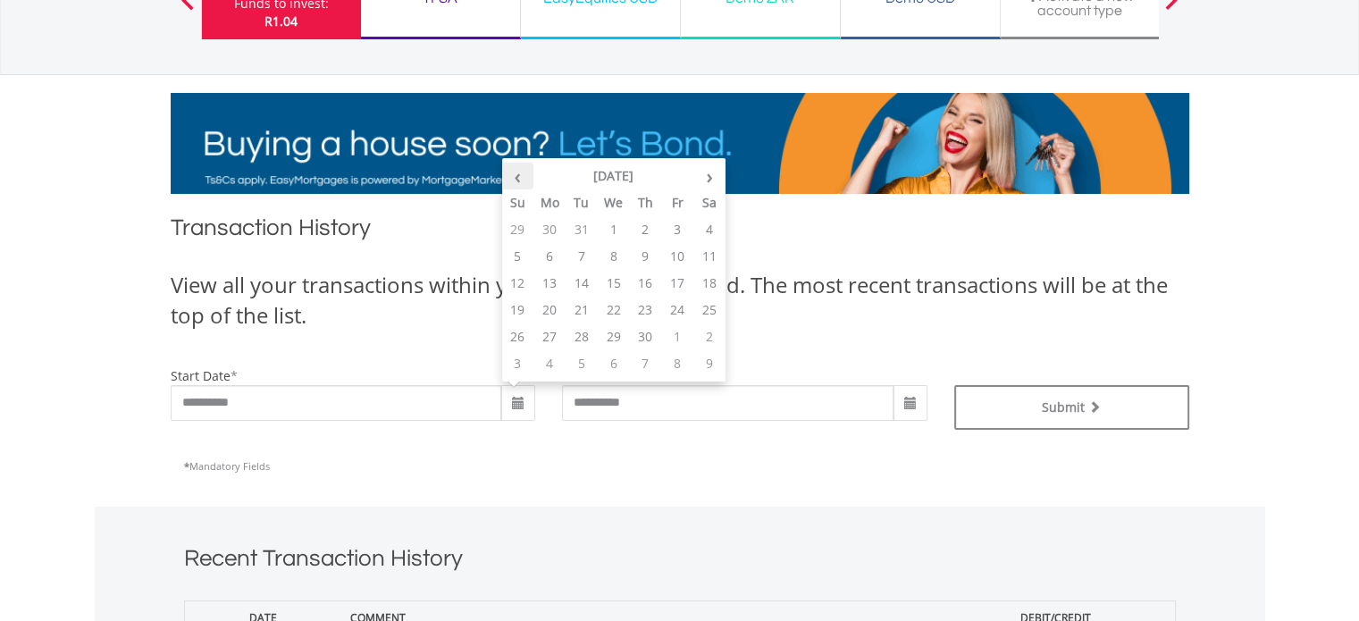
click at [528, 175] on th "‹" at bounding box center [518, 176] width 32 height 27
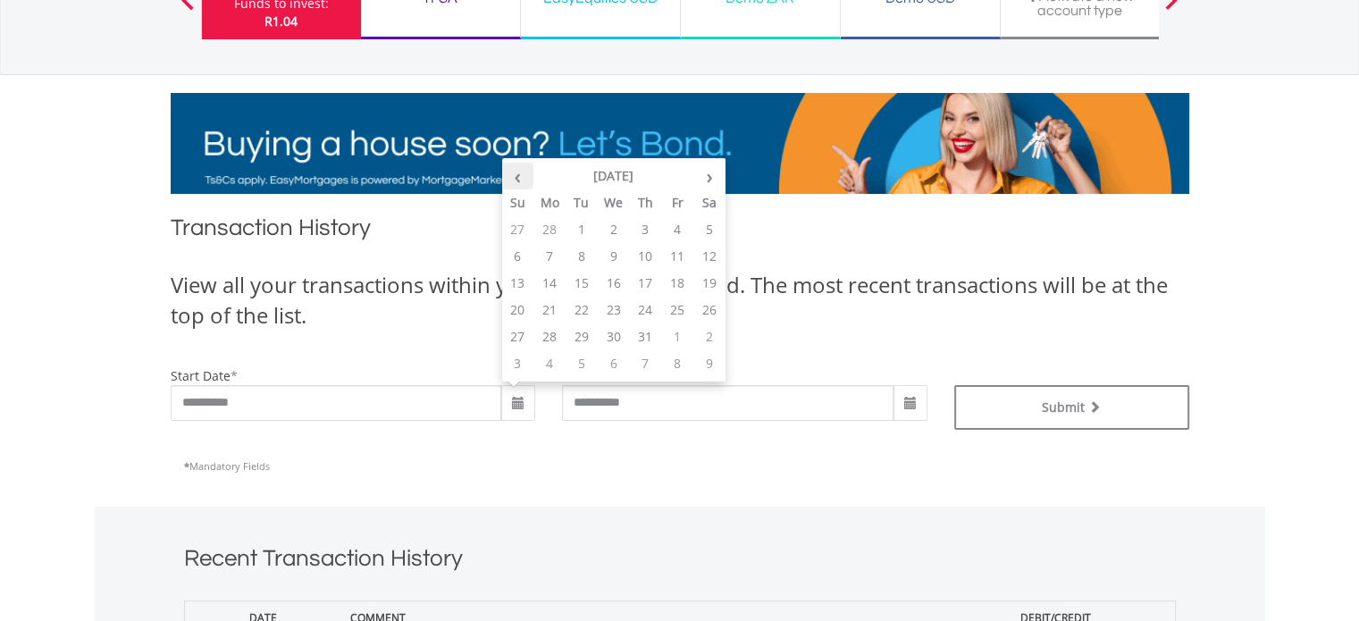
click at [528, 175] on th "‹" at bounding box center [518, 176] width 32 height 27
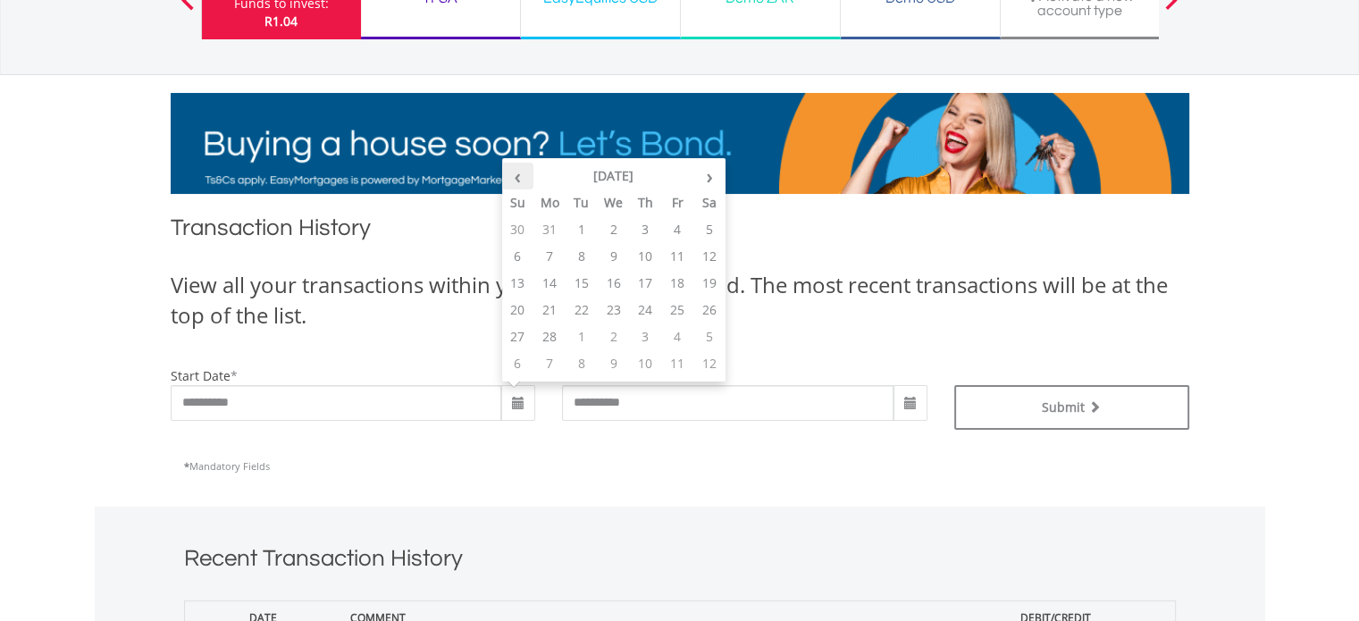
click at [528, 175] on th "‹" at bounding box center [518, 176] width 32 height 27
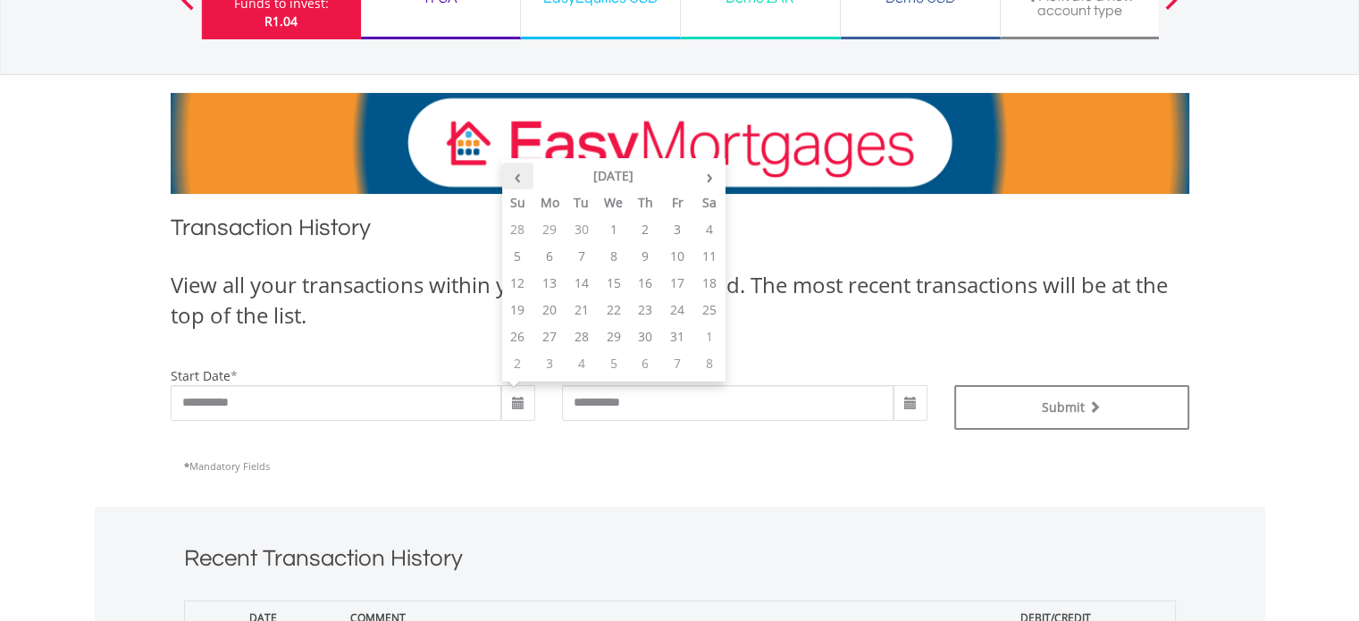
click at [528, 175] on th "‹" at bounding box center [518, 176] width 32 height 27
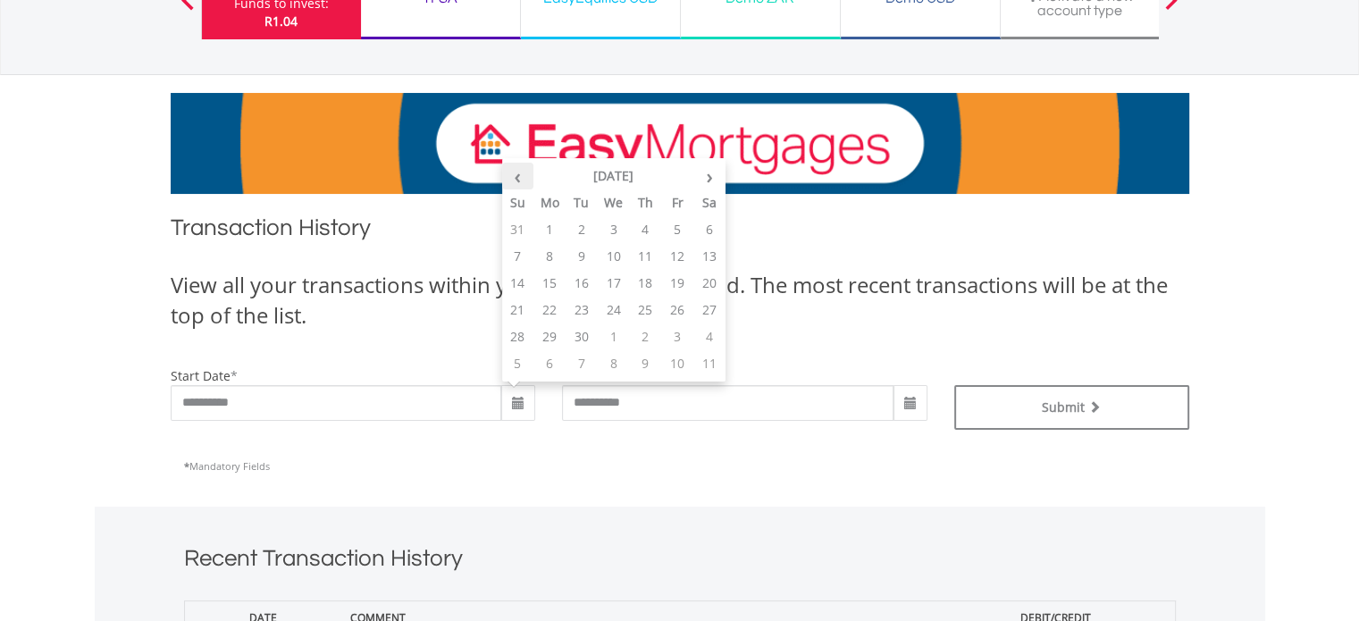
click at [528, 175] on th "‹" at bounding box center [518, 176] width 32 height 27
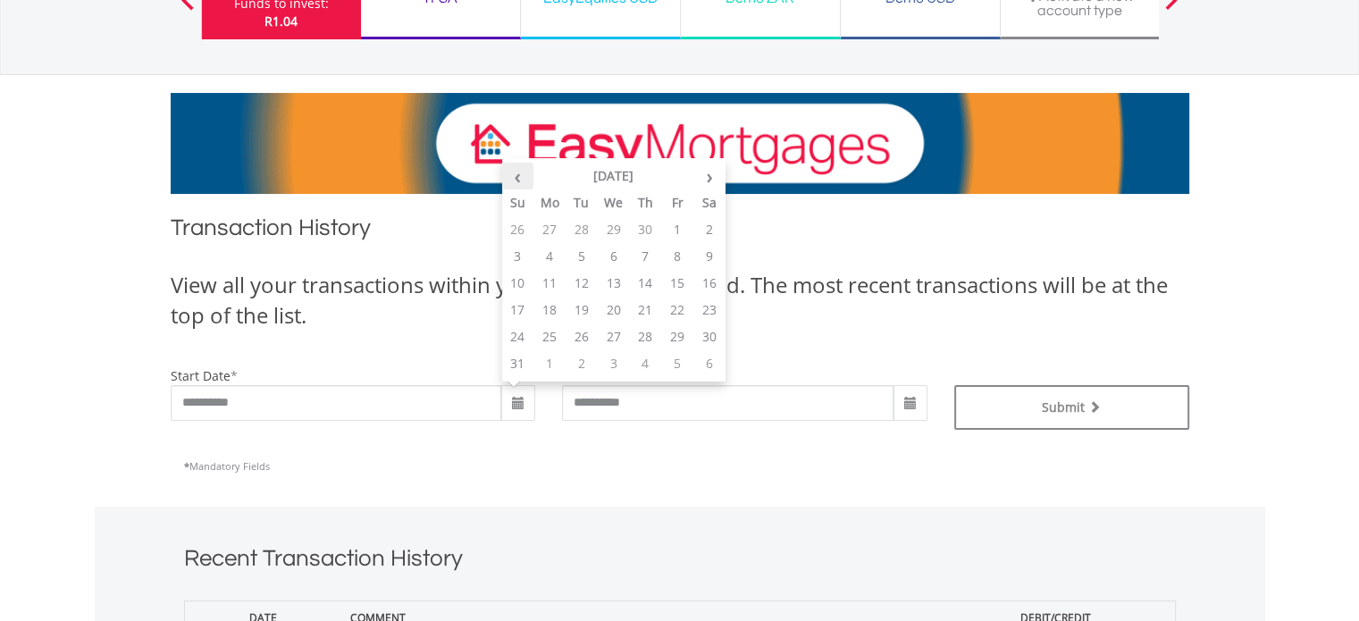
click at [528, 175] on th "‹" at bounding box center [518, 176] width 32 height 27
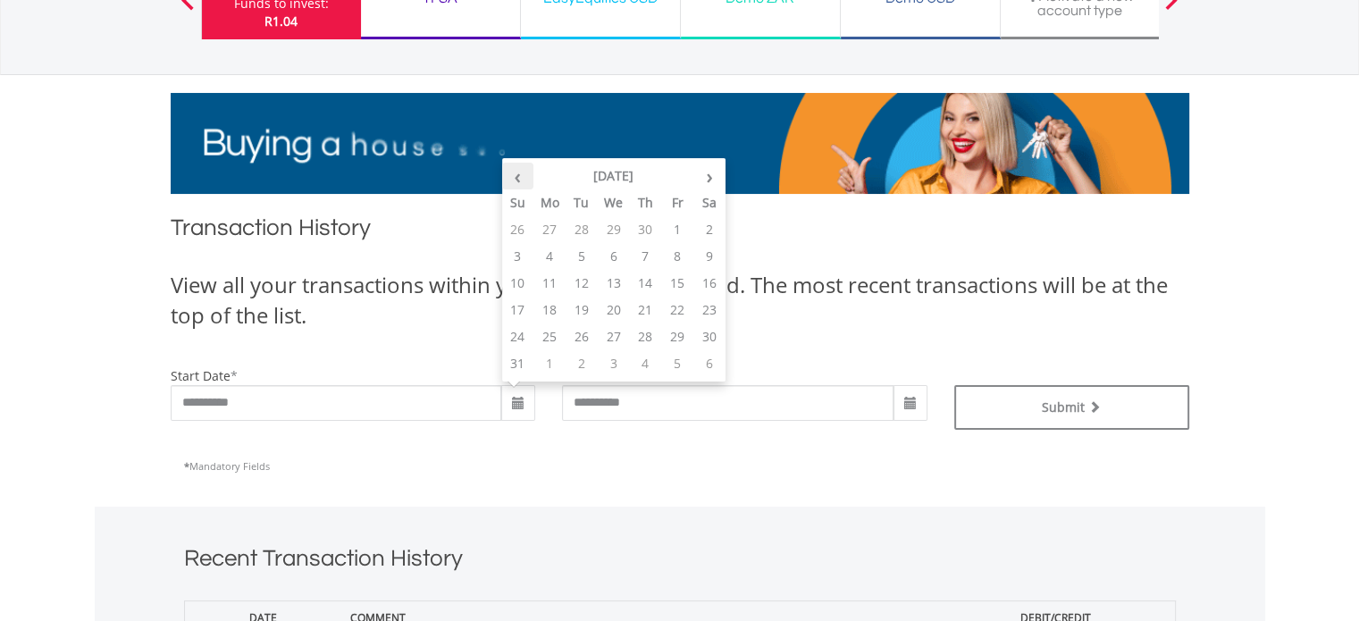
click at [528, 175] on th "‹" at bounding box center [518, 176] width 32 height 27
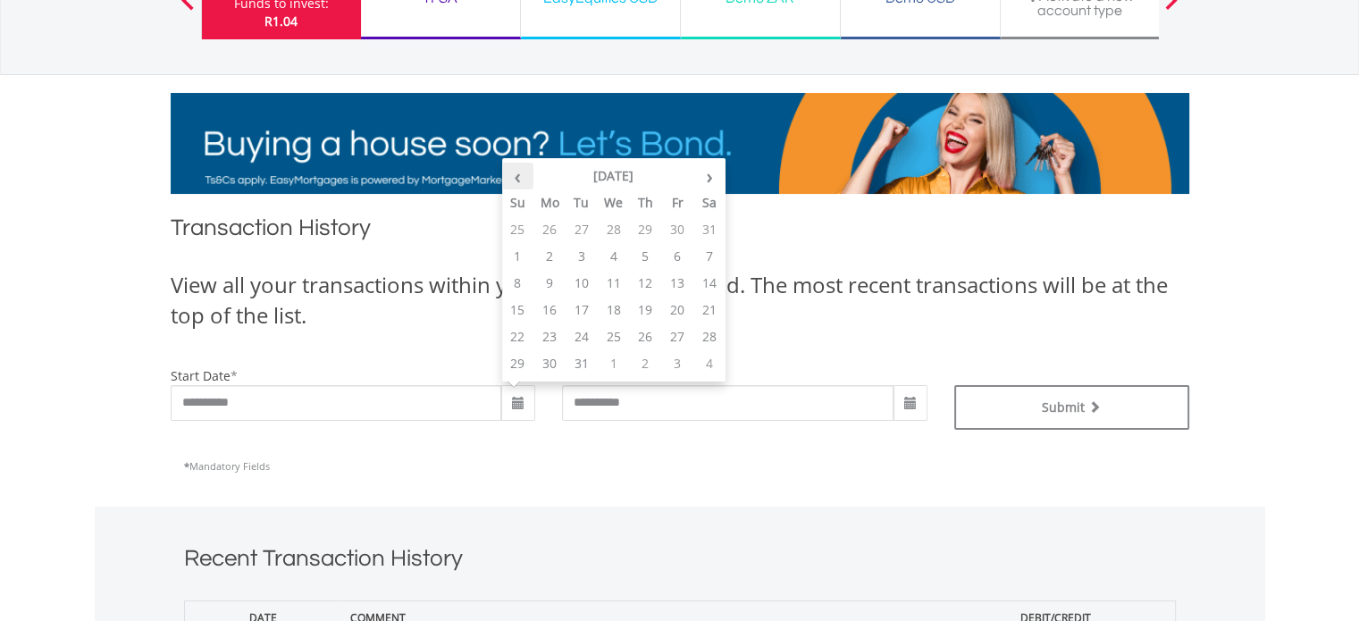
click at [528, 175] on th "‹" at bounding box center [518, 176] width 32 height 27
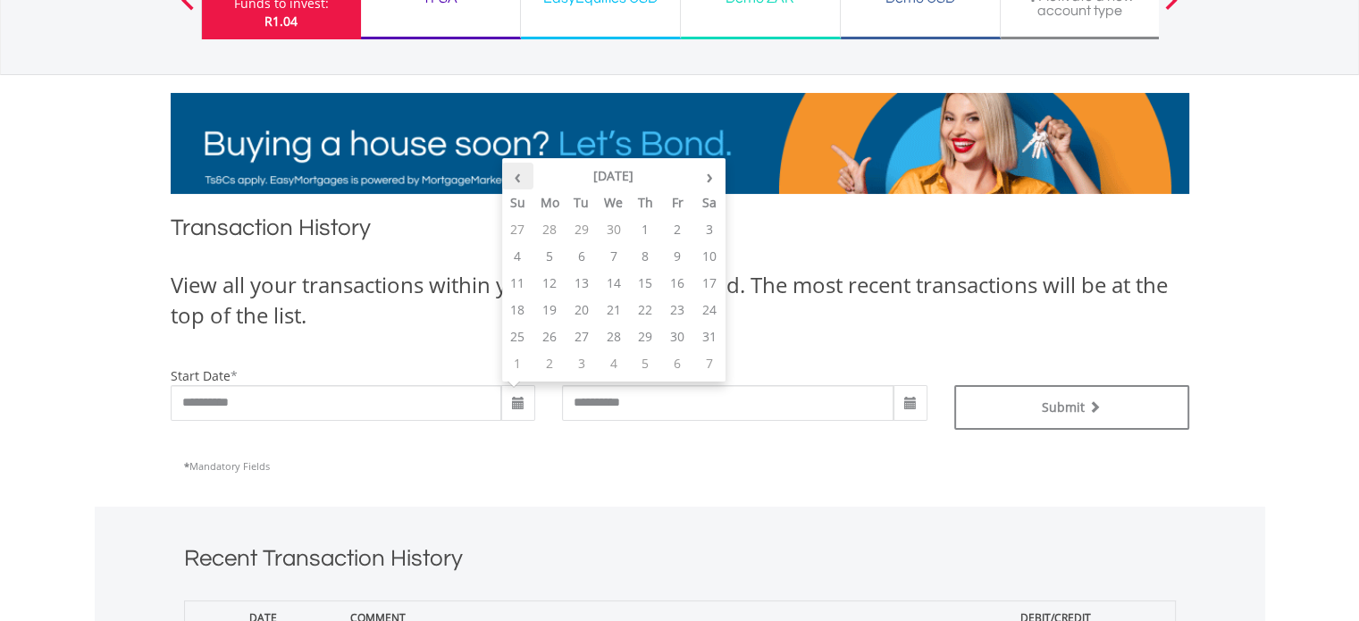
click at [528, 175] on th "‹" at bounding box center [518, 176] width 32 height 27
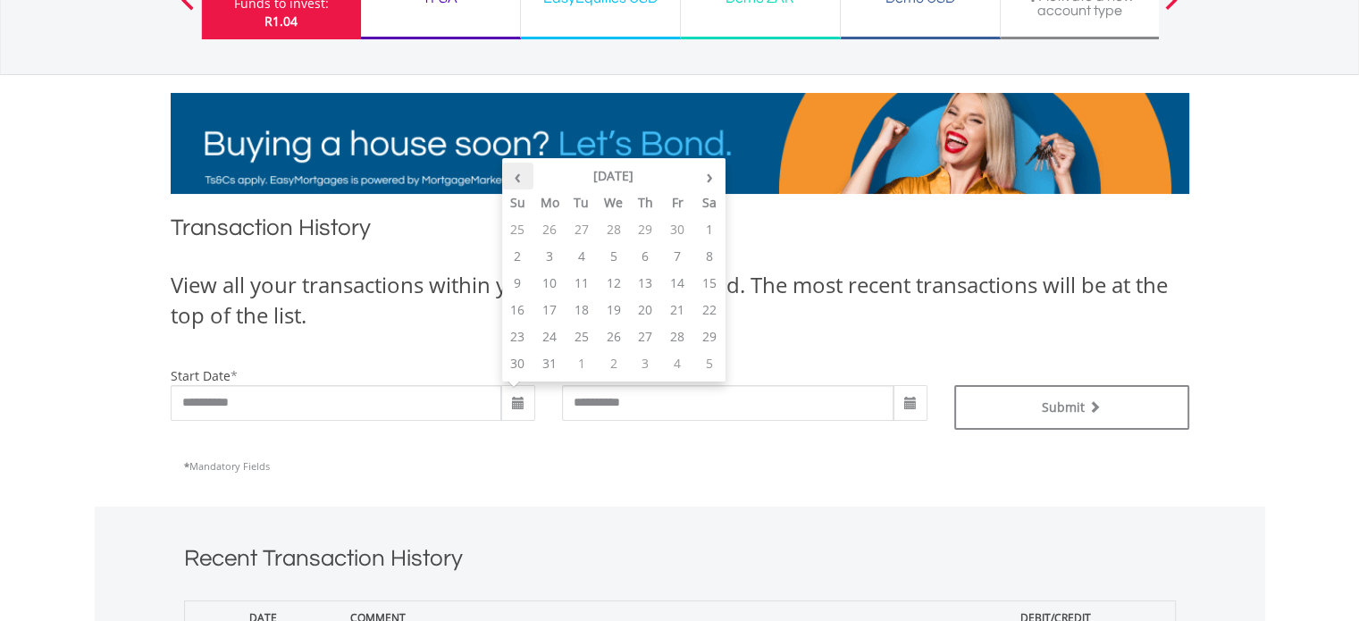
click at [528, 175] on th "‹" at bounding box center [518, 176] width 32 height 27
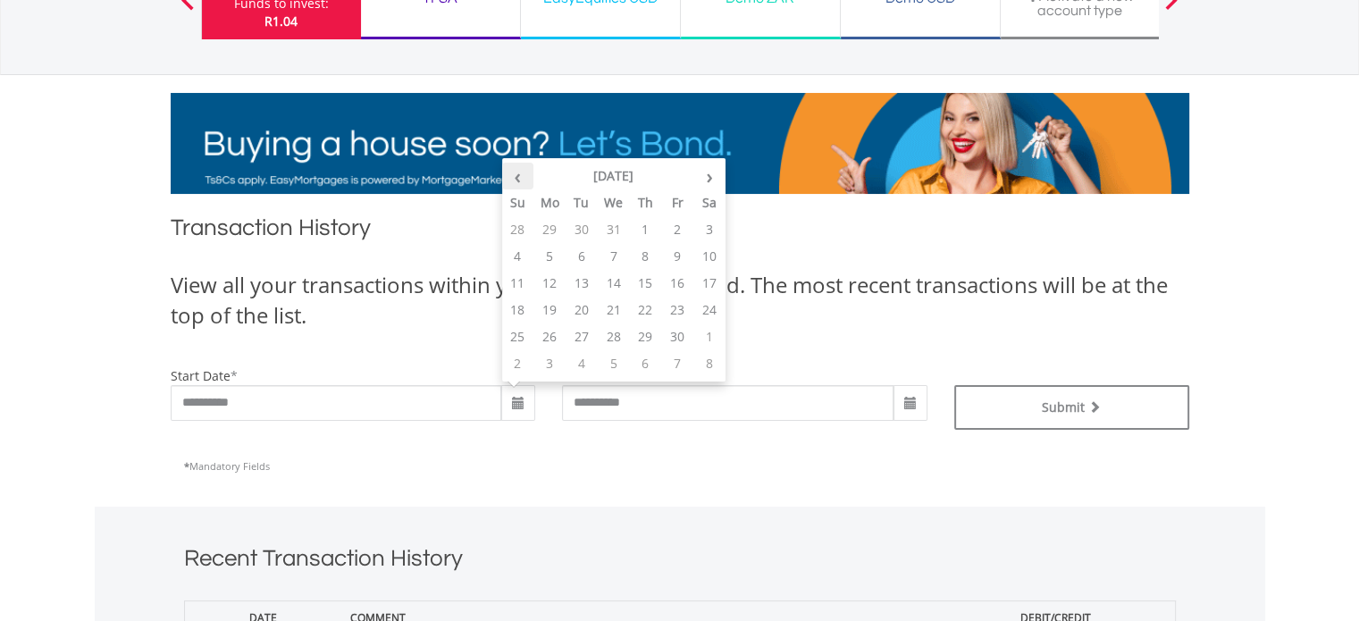
click at [528, 175] on th "‹" at bounding box center [518, 176] width 32 height 27
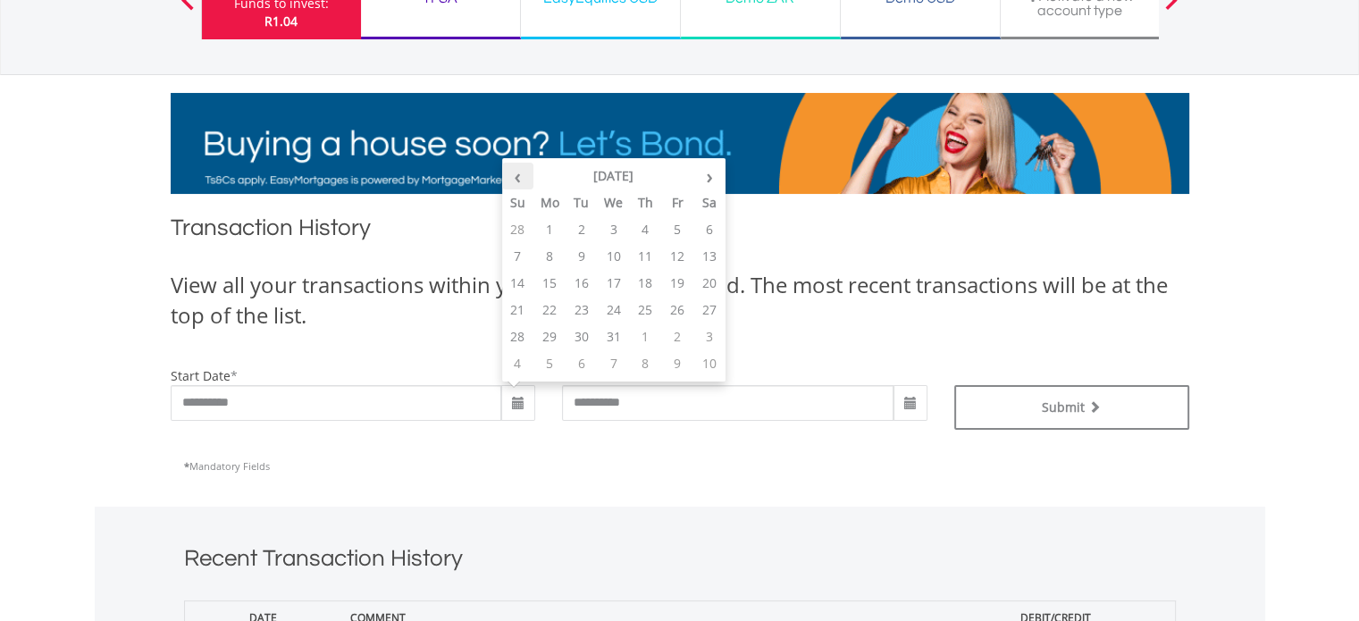
click at [528, 175] on th "‹" at bounding box center [518, 176] width 32 height 27
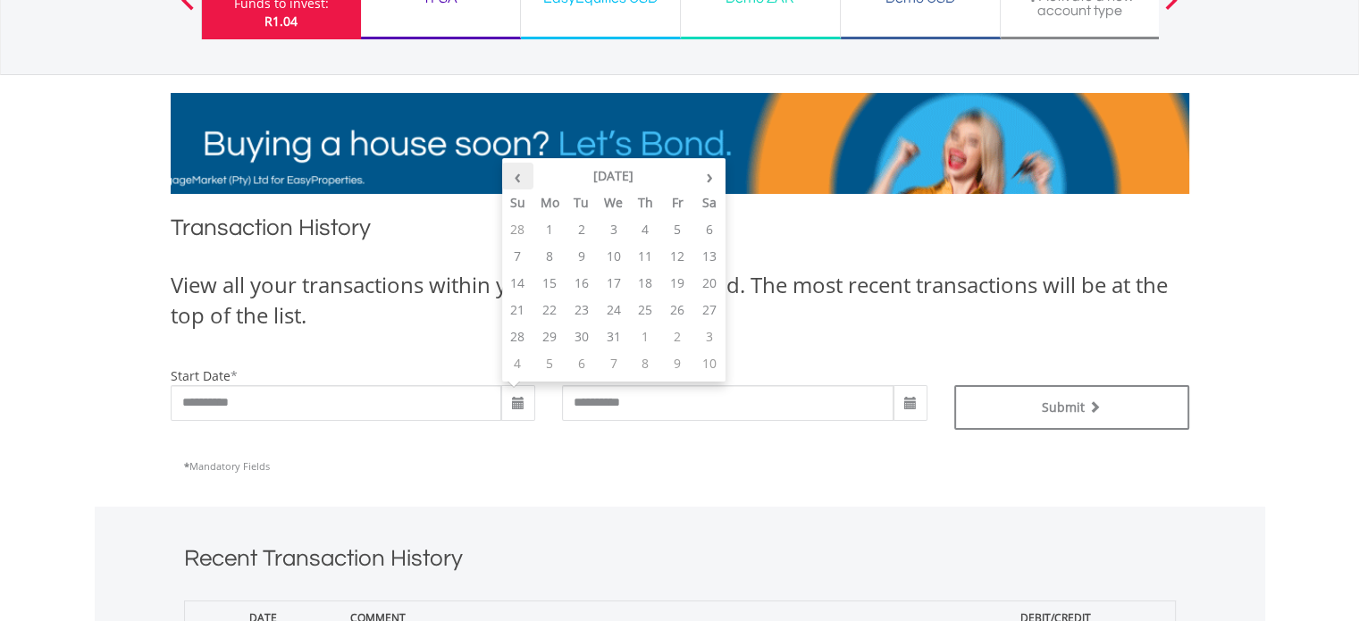
click at [528, 175] on th "‹" at bounding box center [518, 176] width 32 height 27
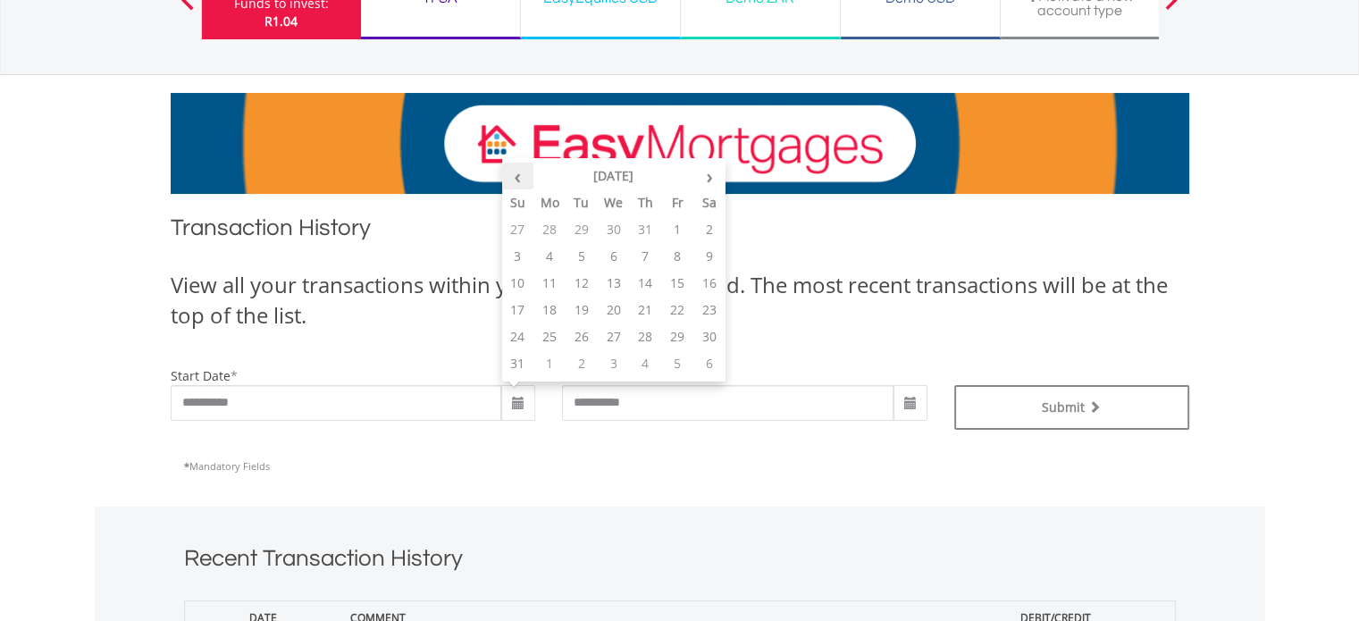
click at [528, 175] on th "‹" at bounding box center [518, 176] width 32 height 27
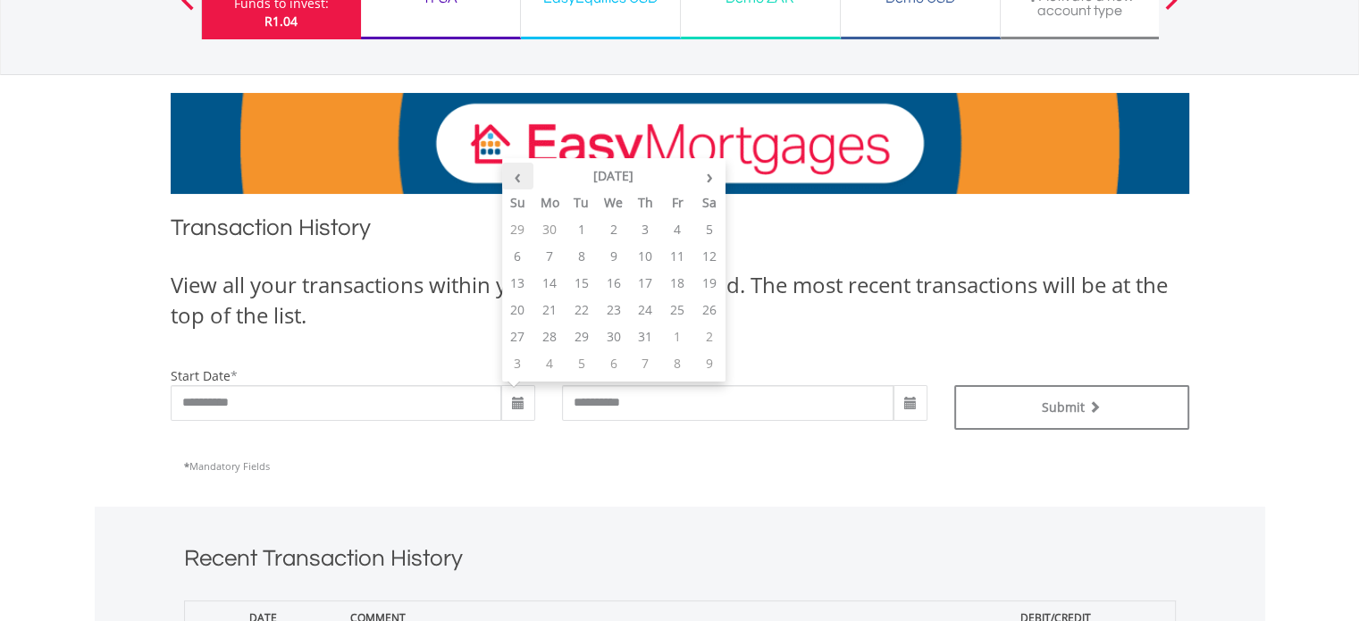
click at [528, 175] on th "‹" at bounding box center [518, 176] width 32 height 27
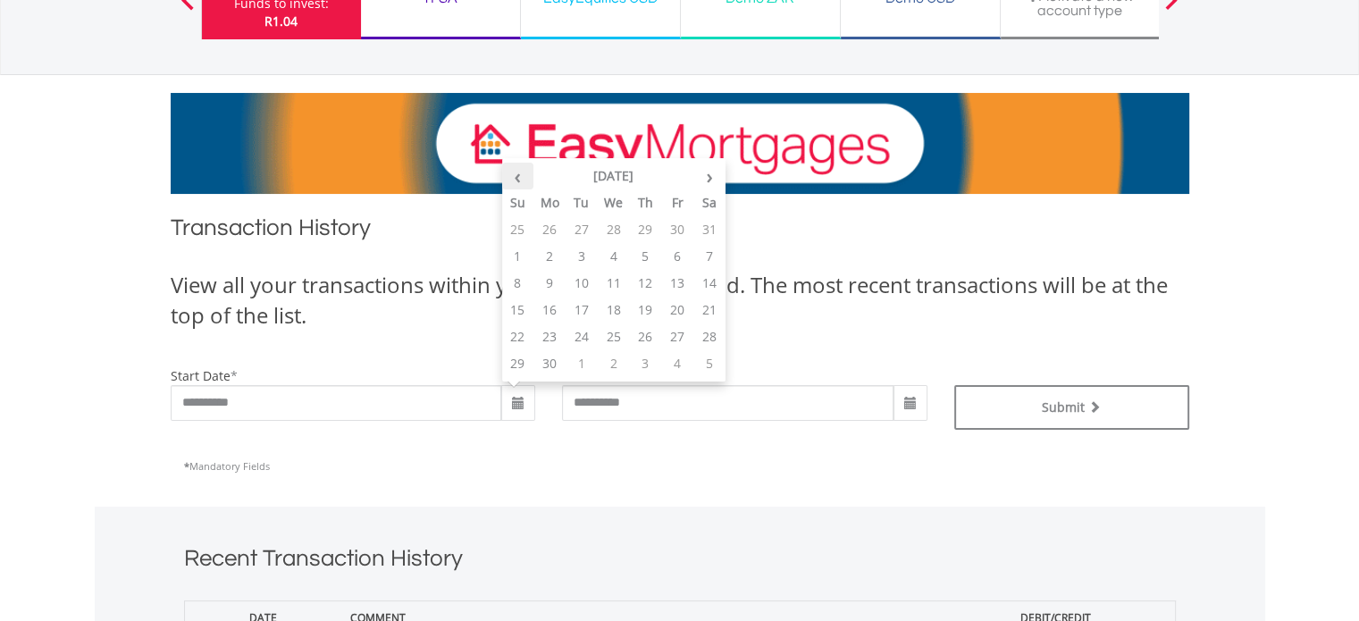
click at [528, 175] on th "‹" at bounding box center [518, 176] width 32 height 27
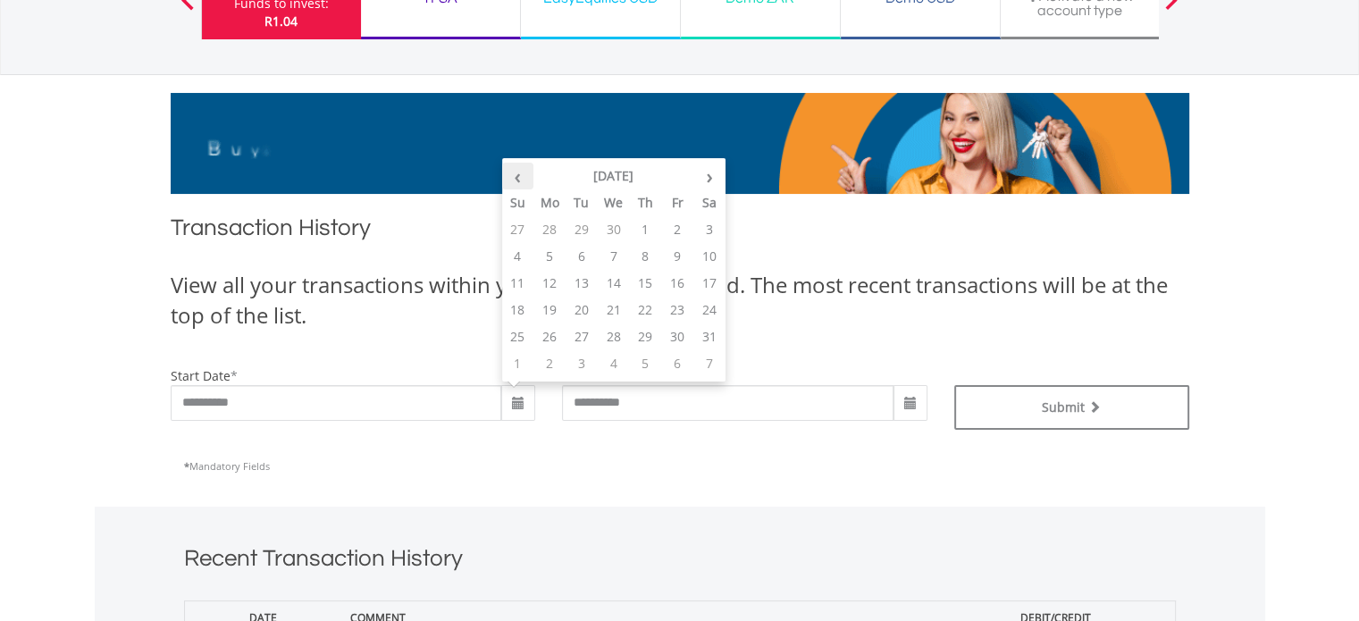
click at [528, 175] on th "‹" at bounding box center [518, 176] width 32 height 27
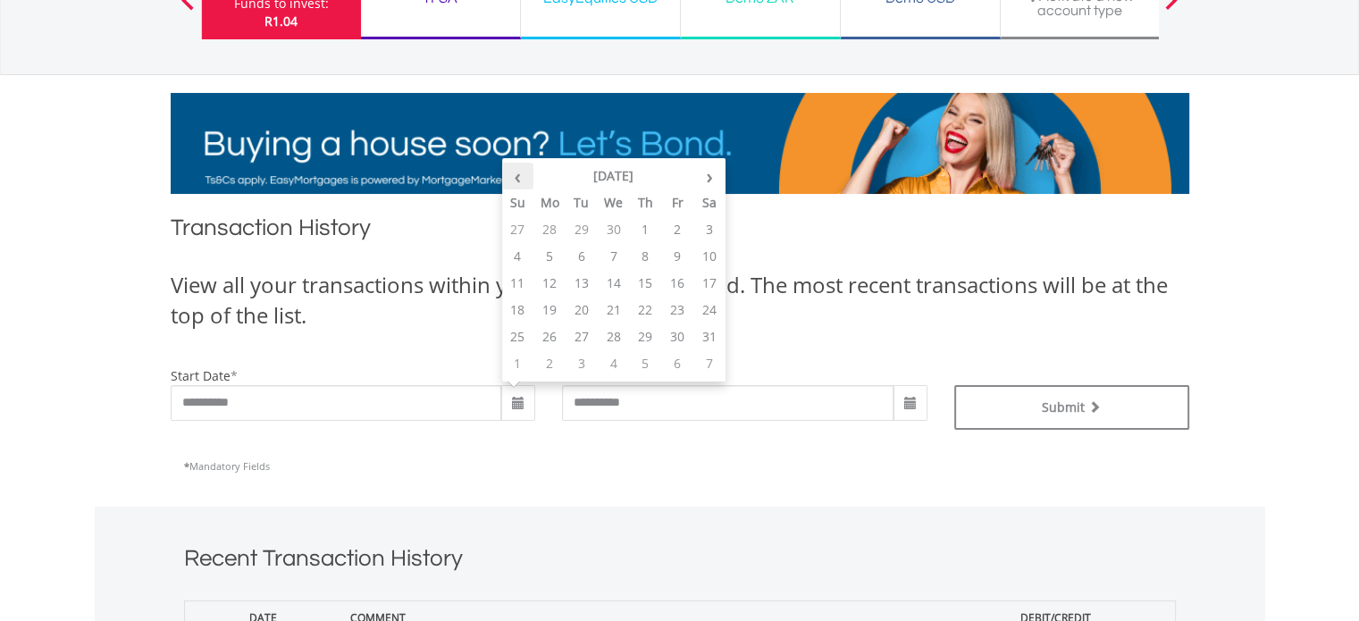
click at [528, 175] on th "‹" at bounding box center [518, 176] width 32 height 27
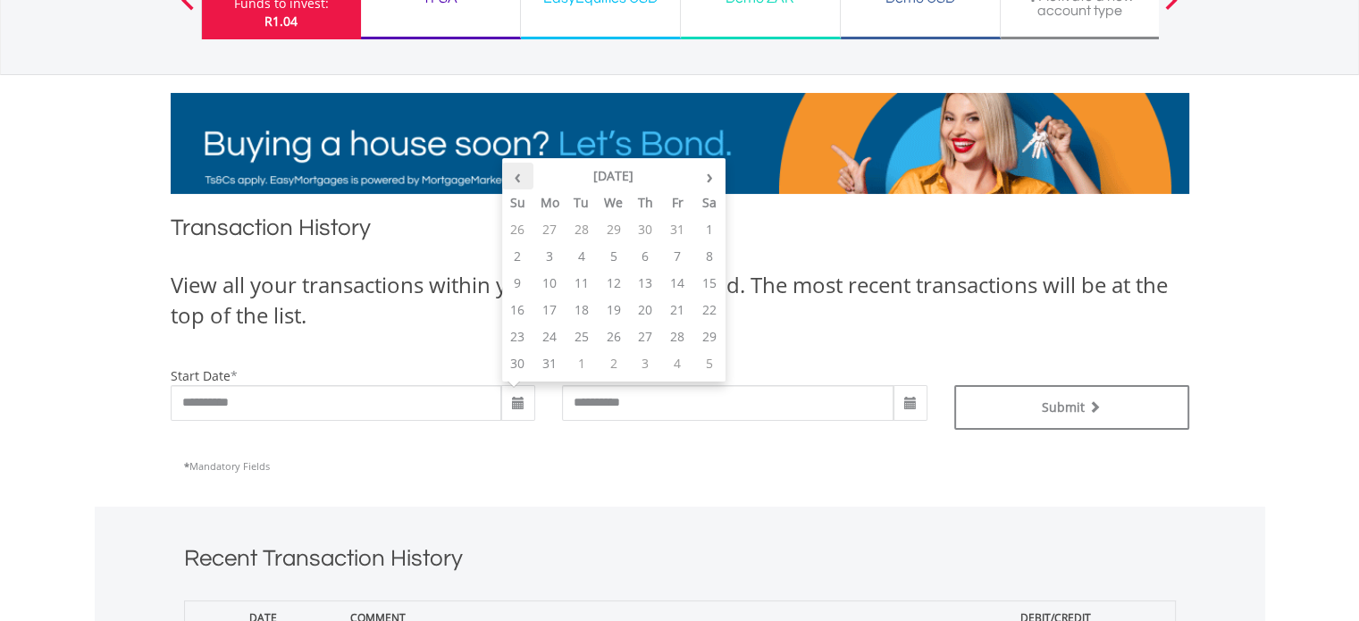
click at [528, 175] on th "‹" at bounding box center [518, 176] width 32 height 27
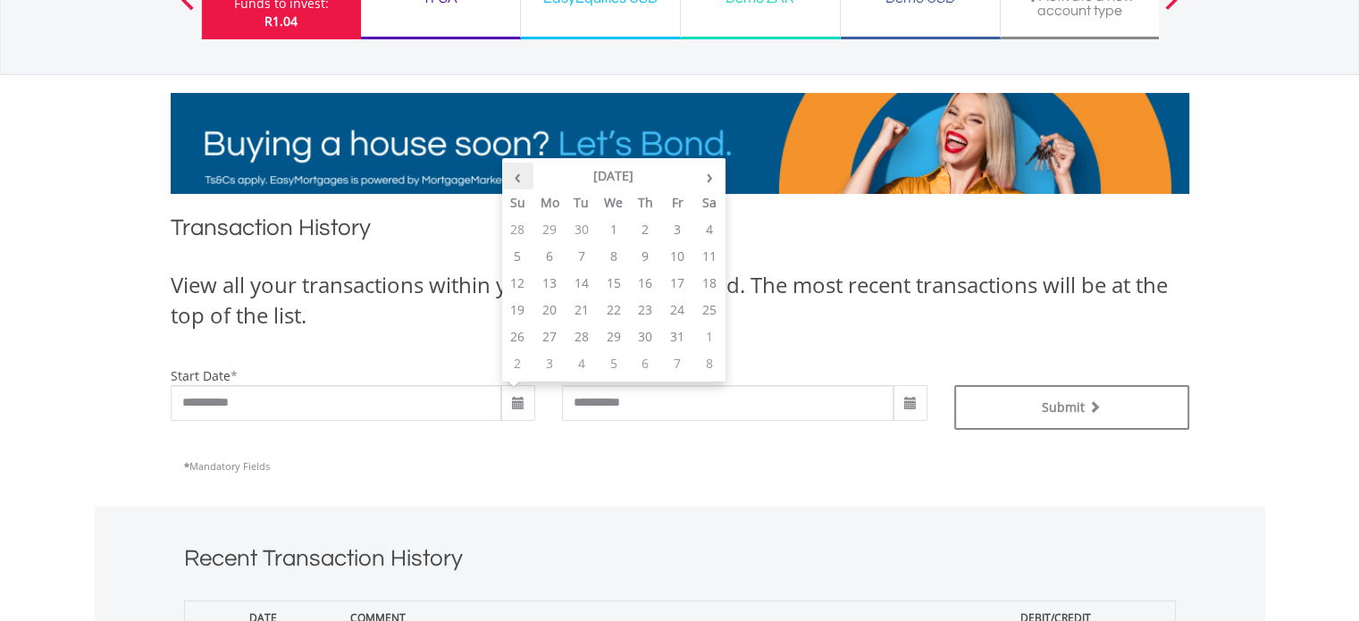
click at [528, 175] on th "‹" at bounding box center [518, 176] width 32 height 27
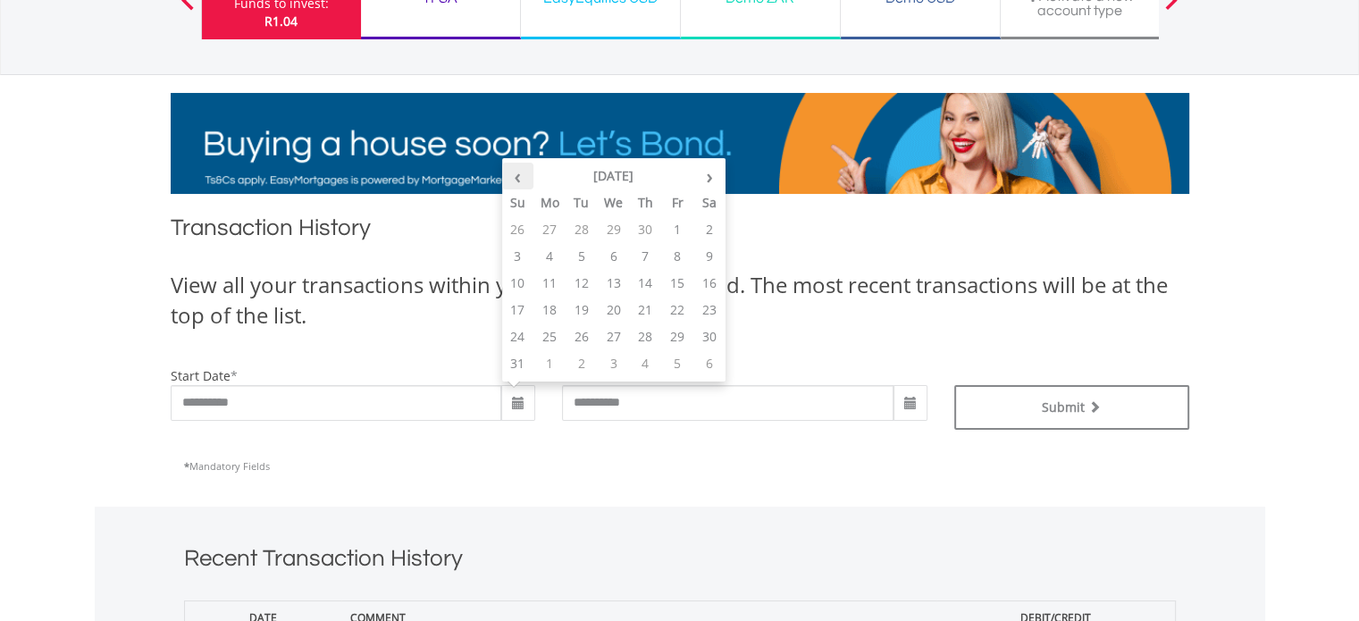
click at [528, 175] on th "‹" at bounding box center [518, 176] width 32 height 27
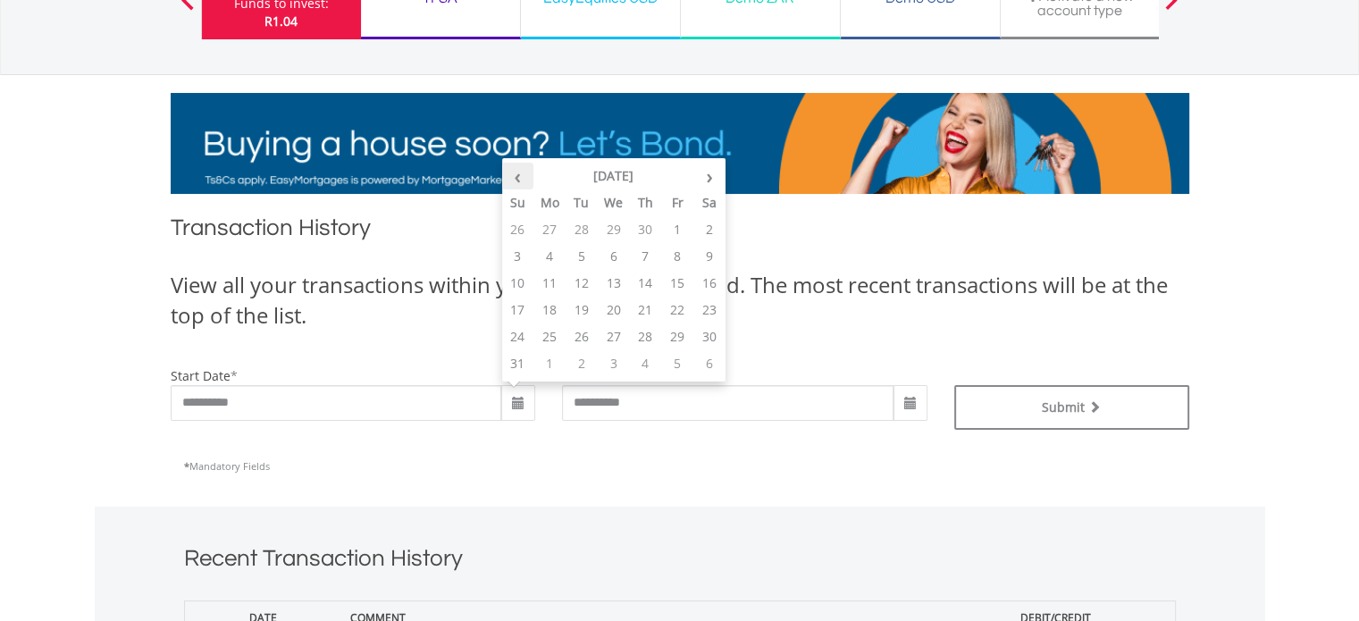
click at [528, 175] on th "‹" at bounding box center [518, 176] width 32 height 27
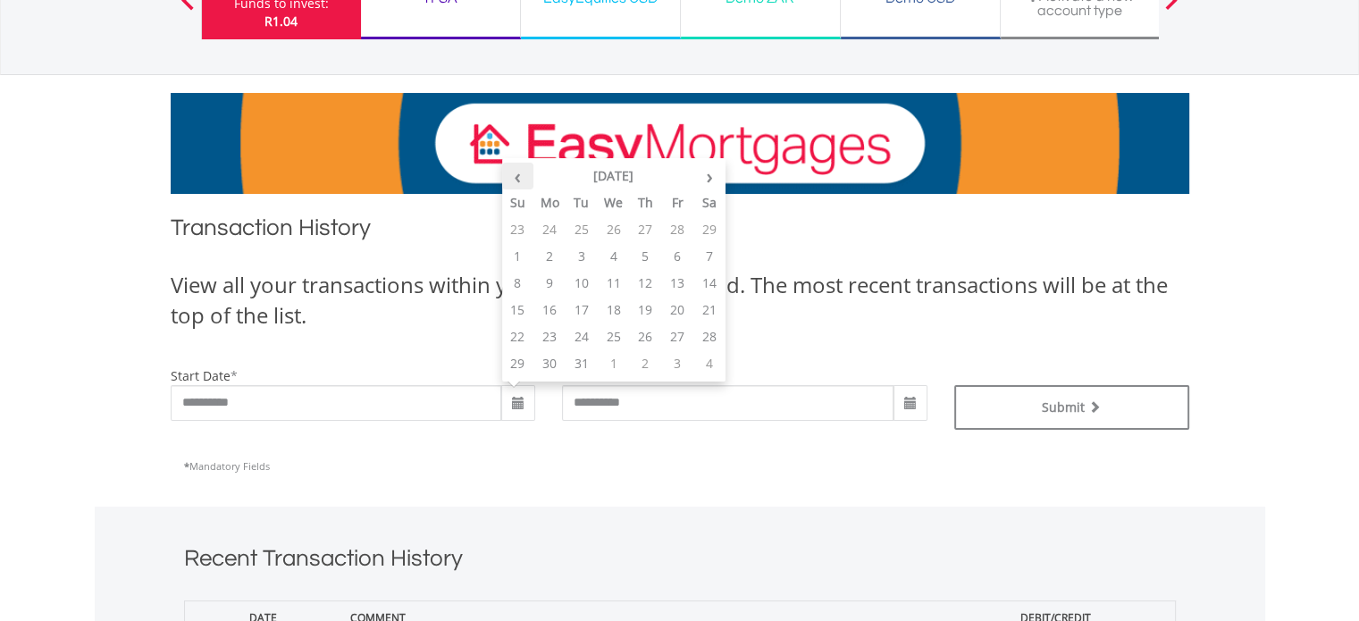
click at [528, 175] on th "‹" at bounding box center [518, 176] width 32 height 27
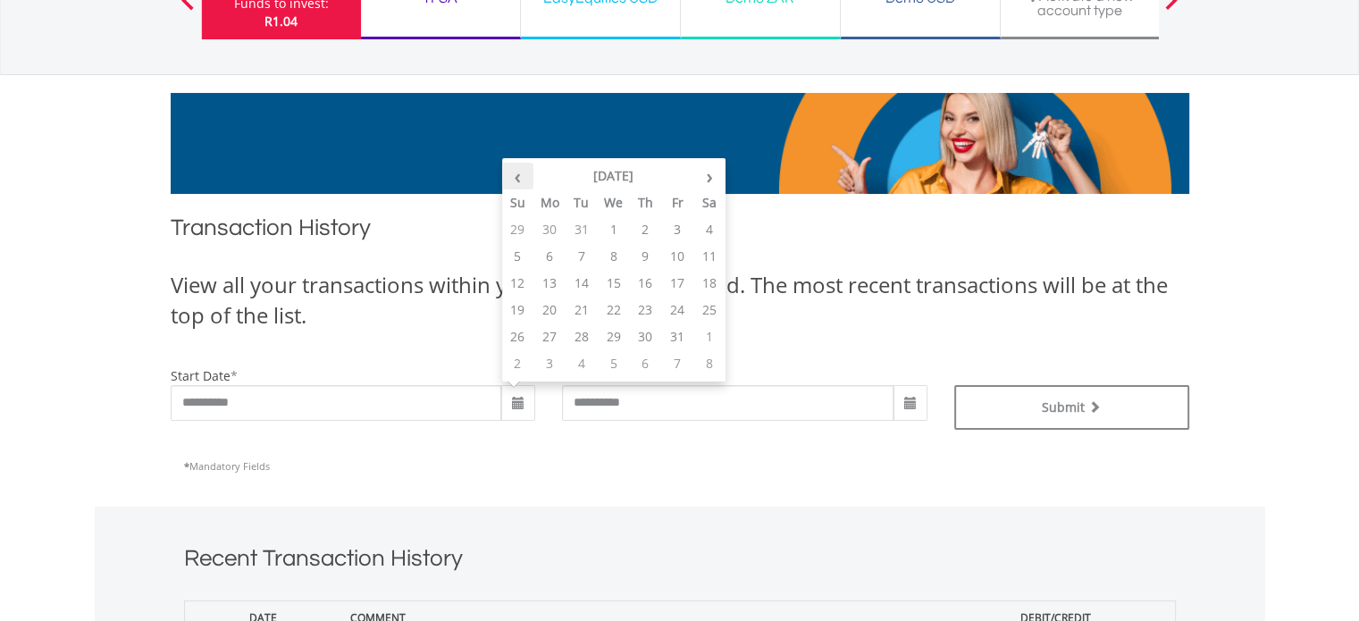
click at [528, 175] on th "‹" at bounding box center [518, 176] width 32 height 27
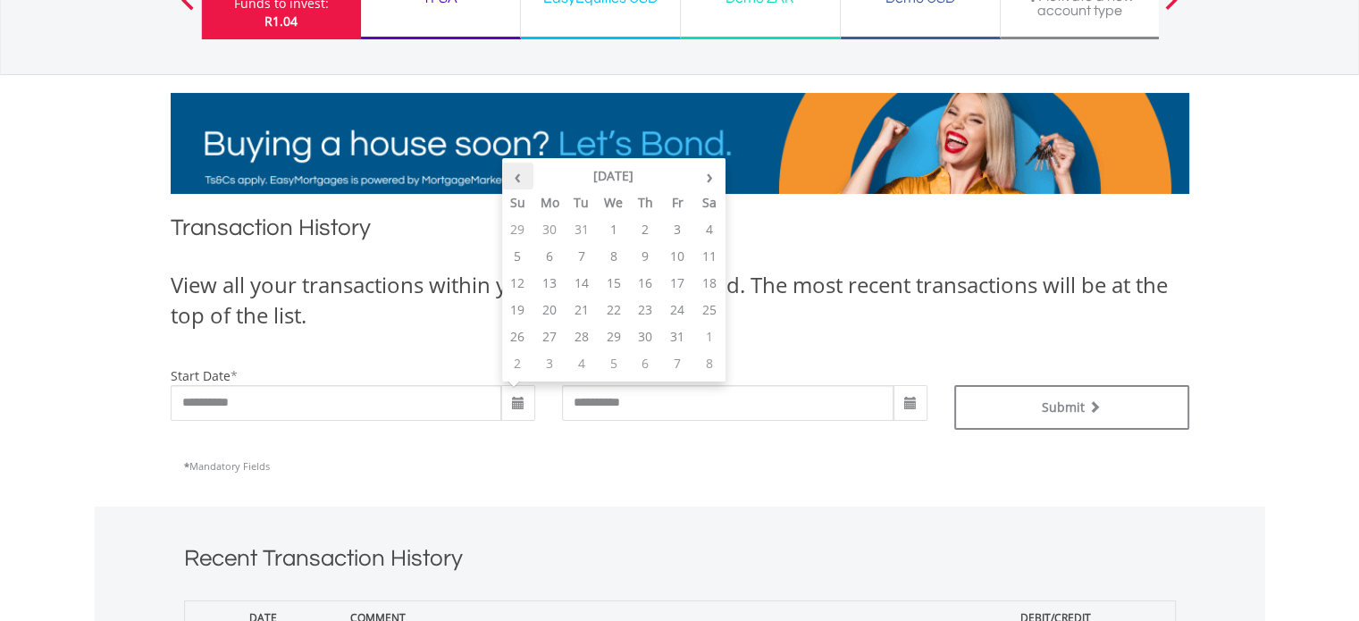
click at [528, 175] on th "‹" at bounding box center [518, 176] width 32 height 27
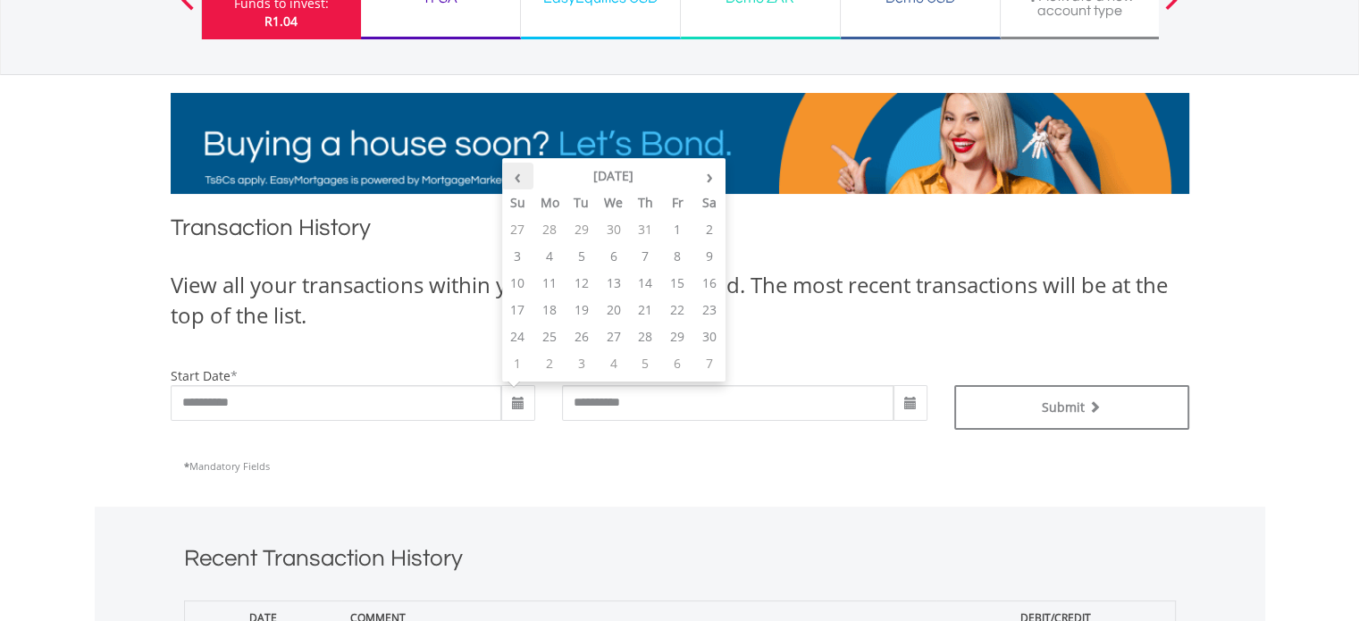
click at [528, 175] on th "‹" at bounding box center [518, 176] width 32 height 27
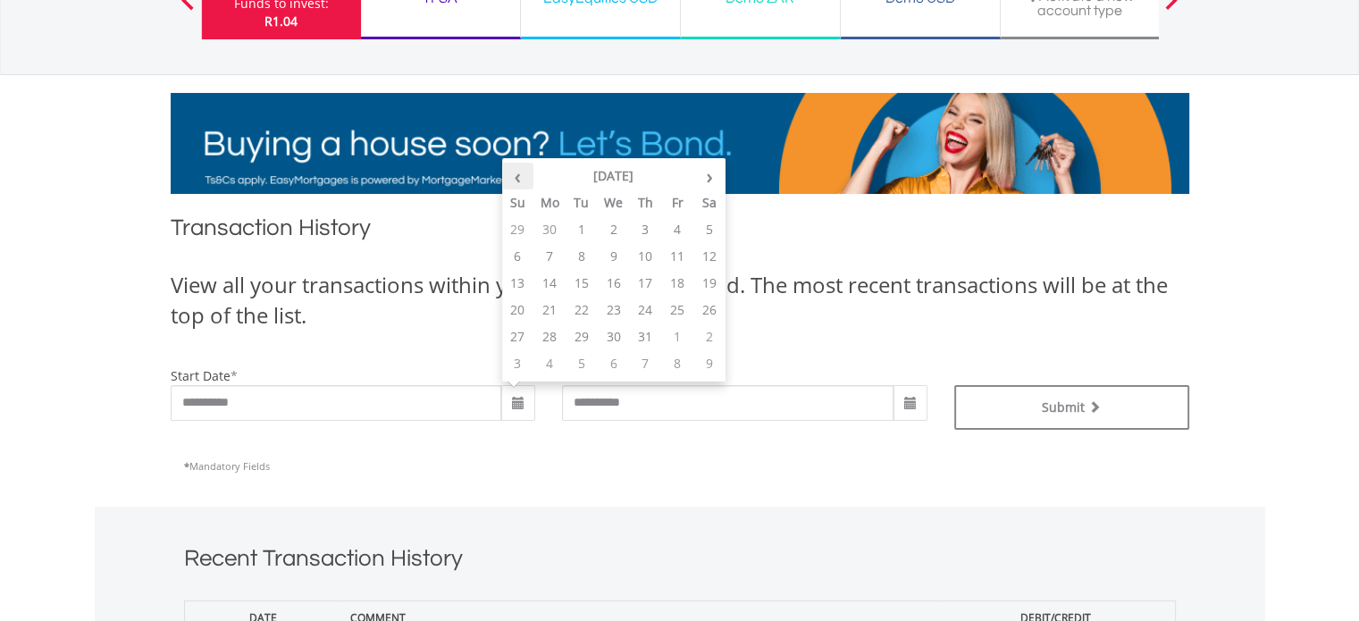
click at [528, 175] on th "‹" at bounding box center [518, 176] width 32 height 27
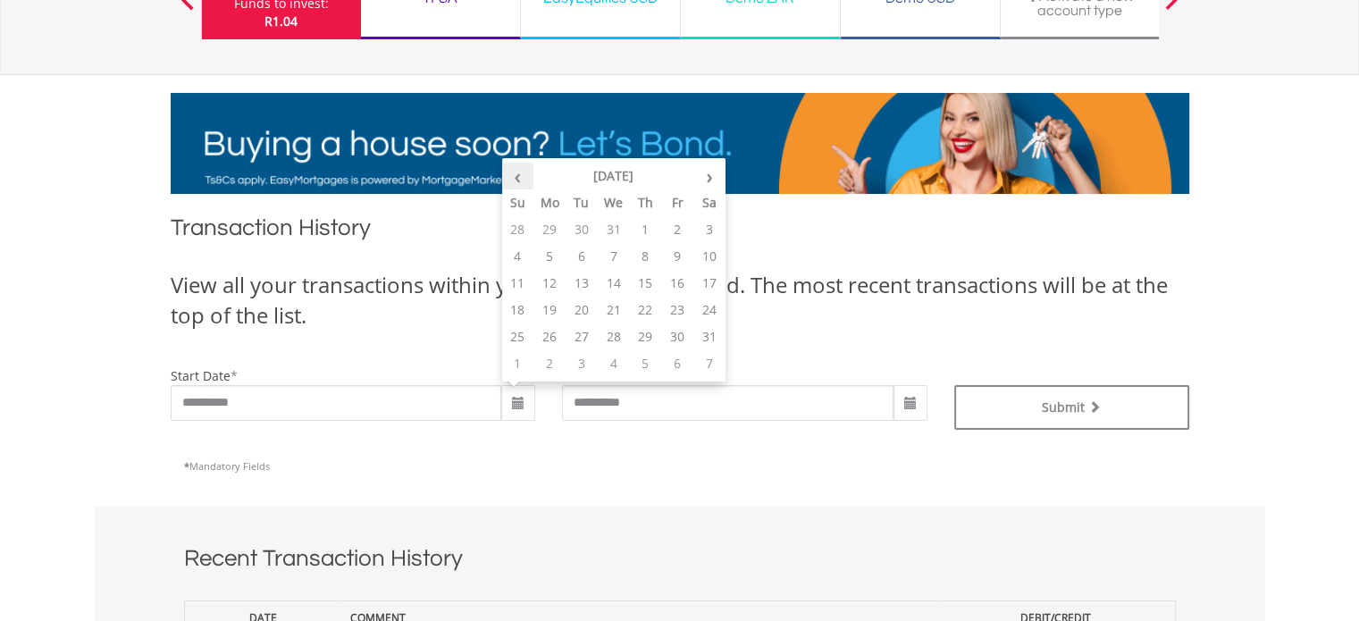
click at [528, 175] on th "‹" at bounding box center [518, 176] width 32 height 27
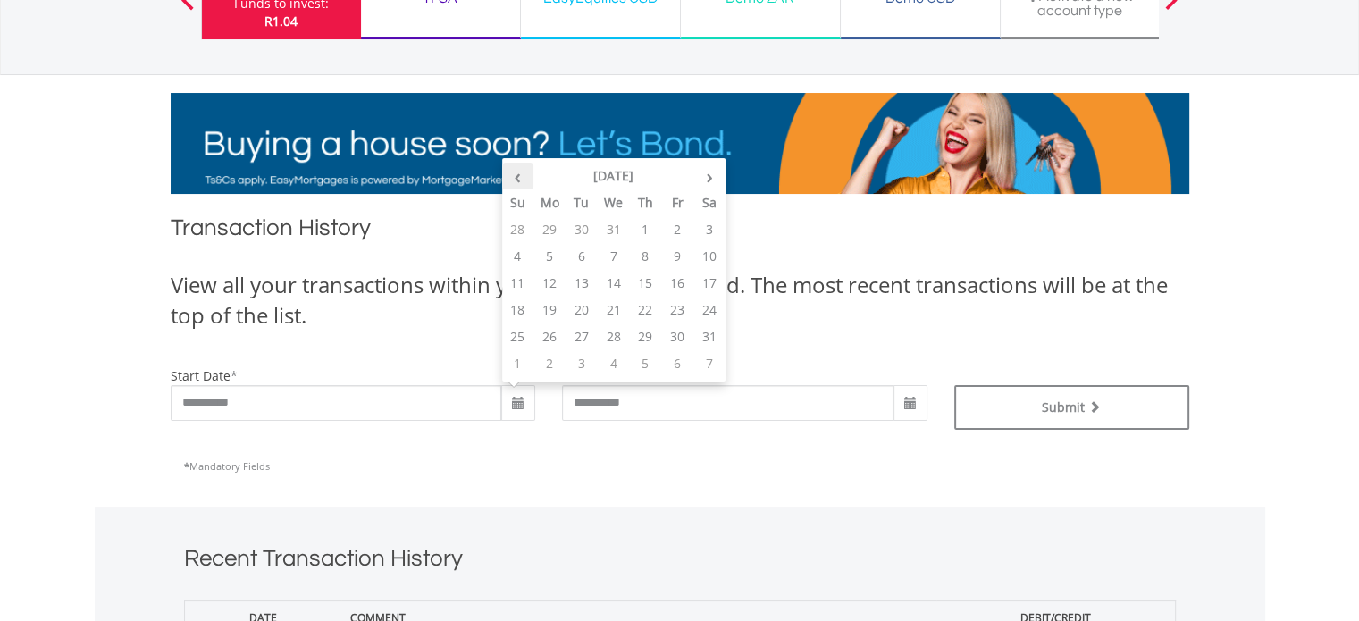
click at [528, 175] on th "‹" at bounding box center [518, 176] width 32 height 27
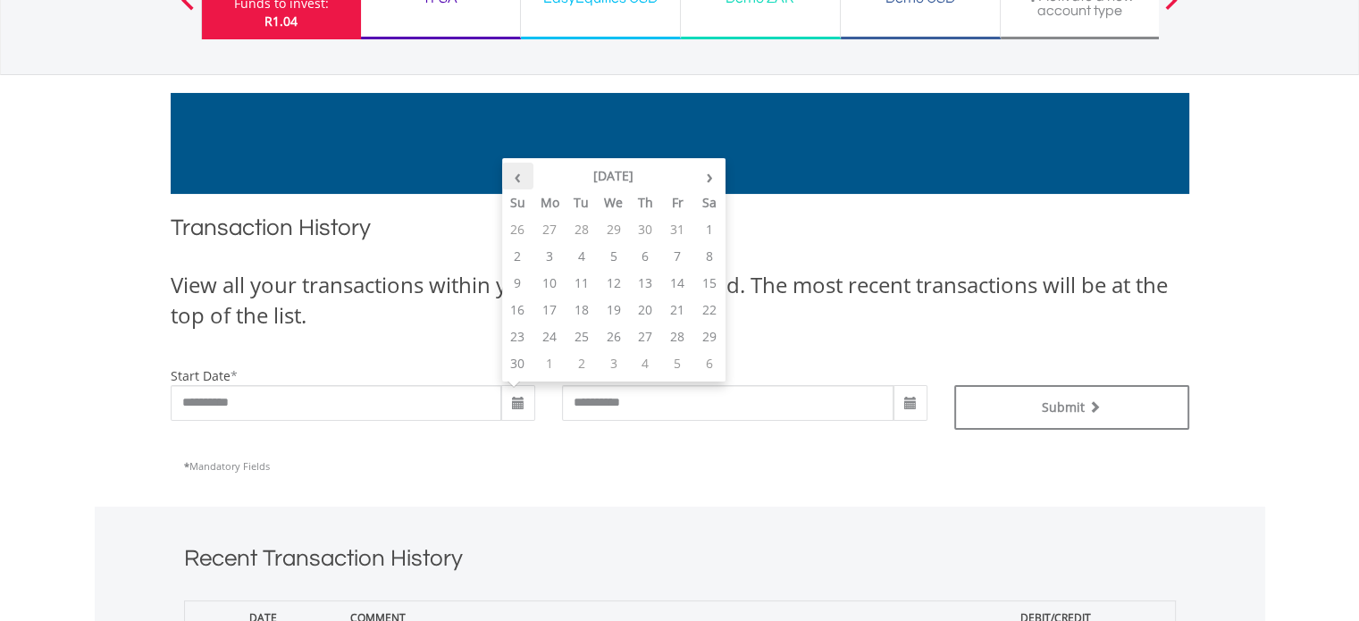
click at [528, 175] on th "‹" at bounding box center [518, 176] width 32 height 27
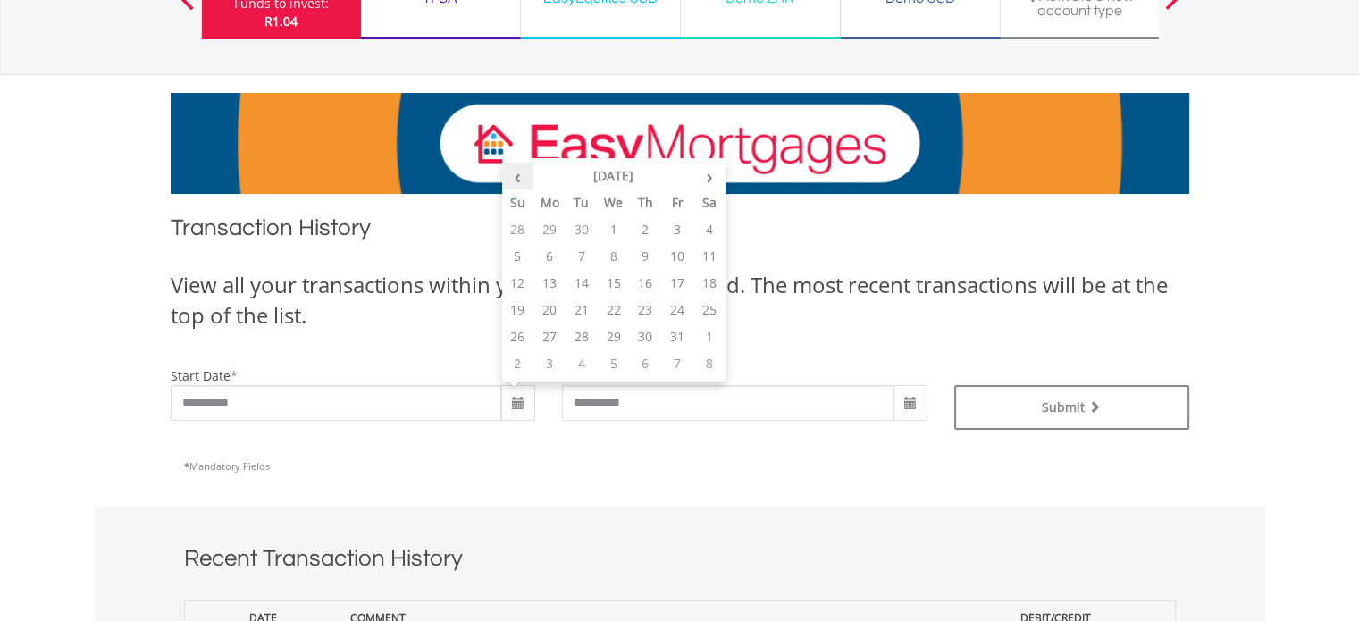
click at [528, 175] on th "‹" at bounding box center [518, 176] width 32 height 27
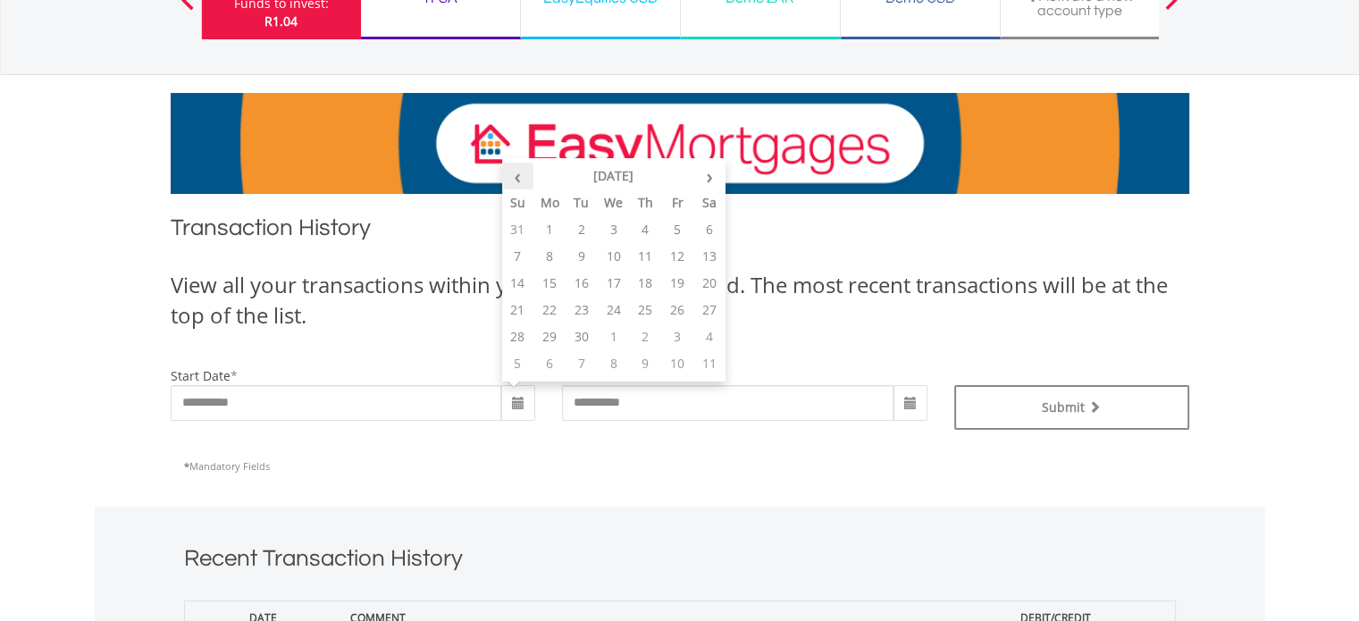
click at [528, 175] on th "‹" at bounding box center [518, 176] width 32 height 27
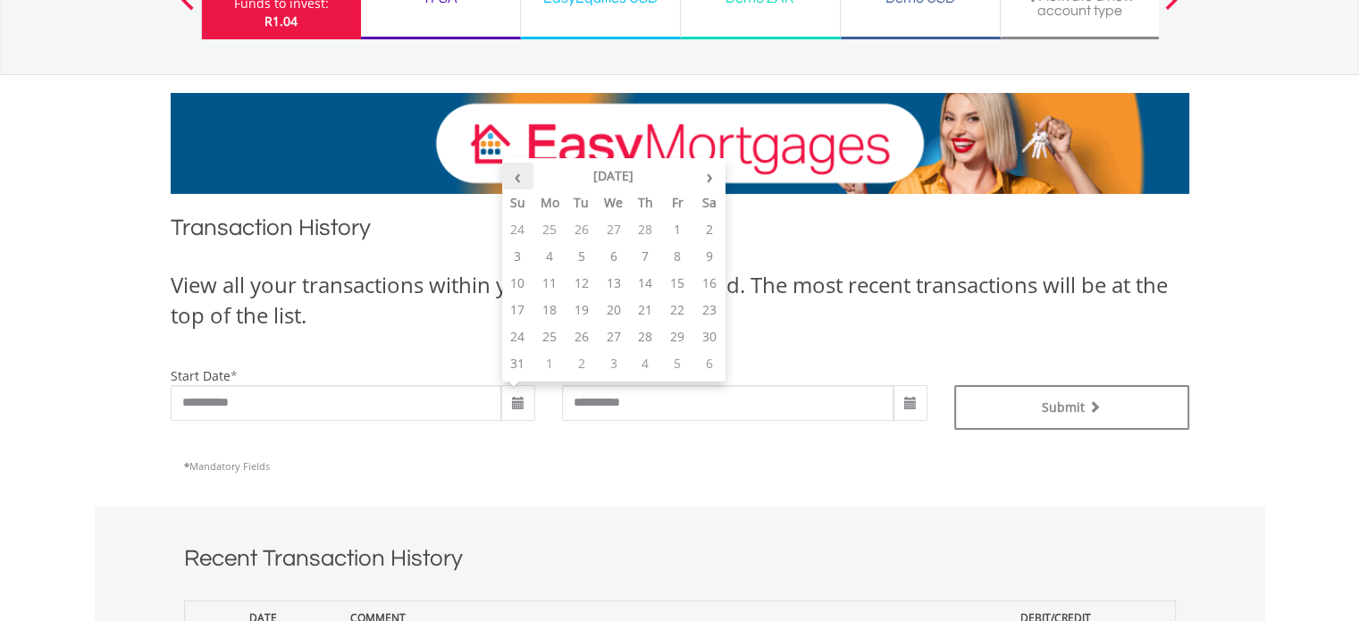
click at [528, 175] on th "‹" at bounding box center [518, 176] width 32 height 27
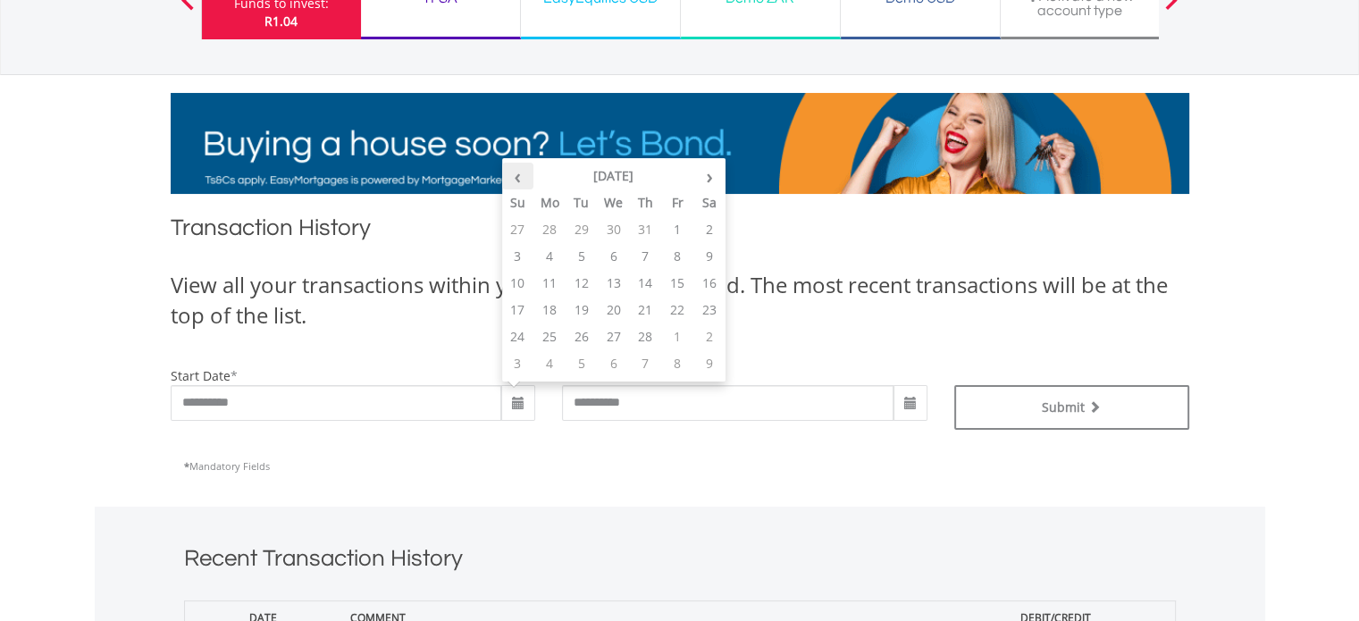
click at [528, 175] on th "‹" at bounding box center [518, 176] width 32 height 27
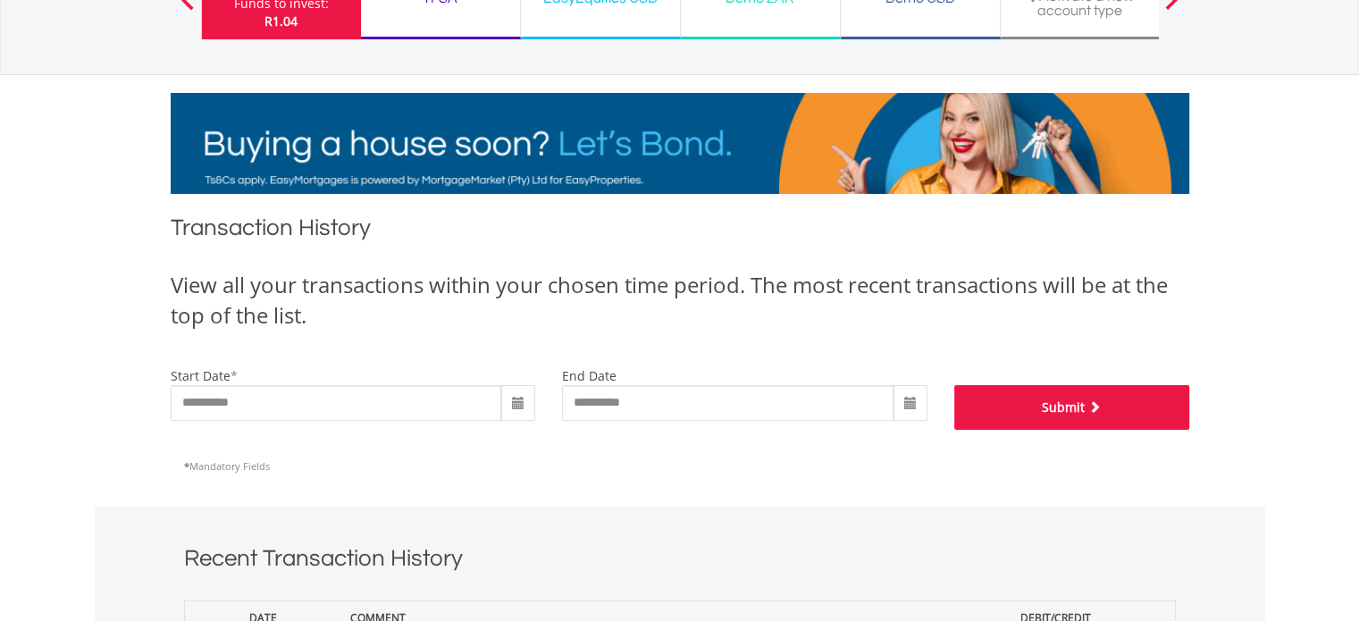
click at [1024, 399] on button "Submit" at bounding box center [1071, 407] width 235 height 45
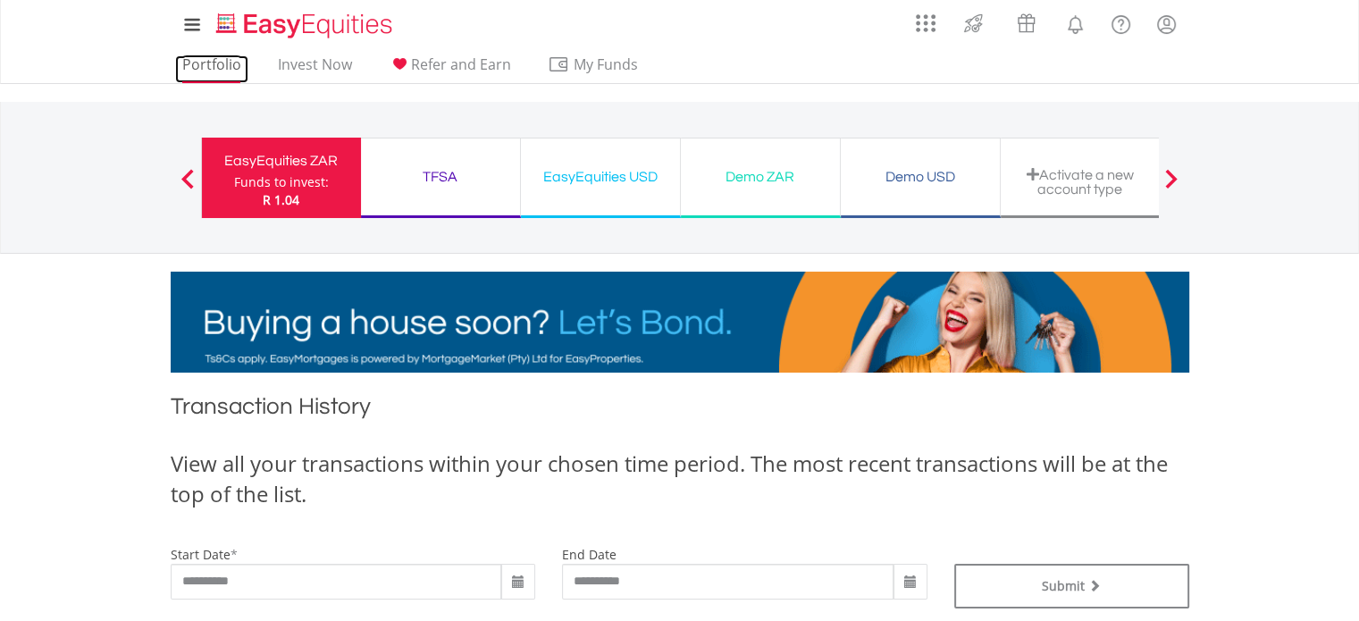
click at [214, 66] on link "Portfolio" at bounding box center [211, 69] width 73 height 28
